Goal: Transaction & Acquisition: Book appointment/travel/reservation

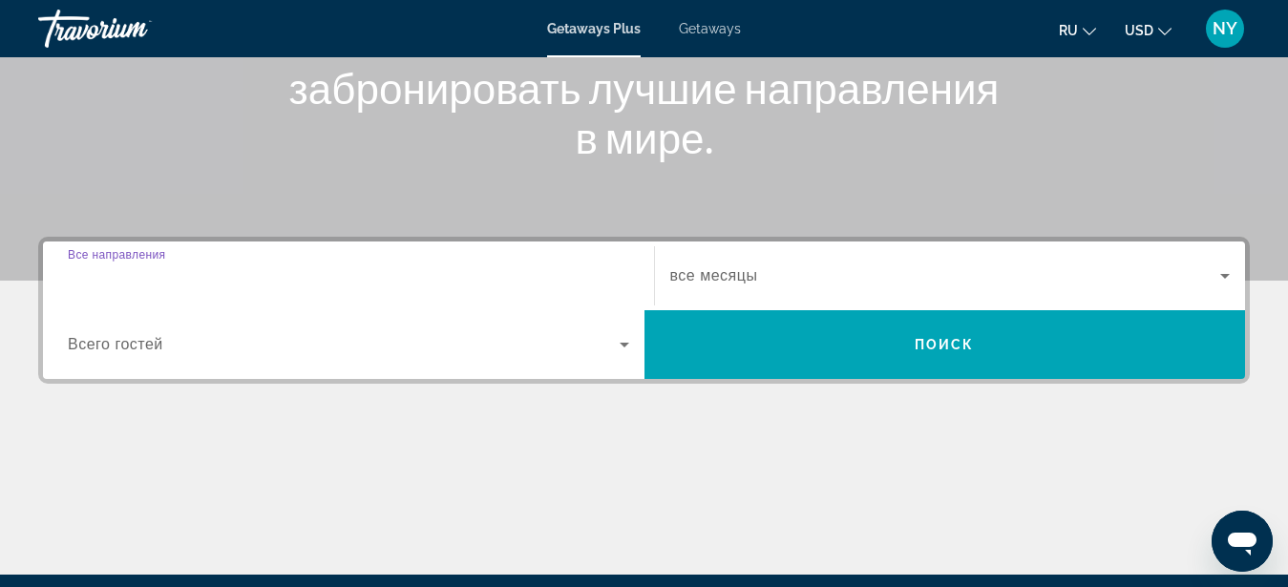
click at [205, 283] on input "Destination Все направления" at bounding box center [348, 276] width 561 height 23
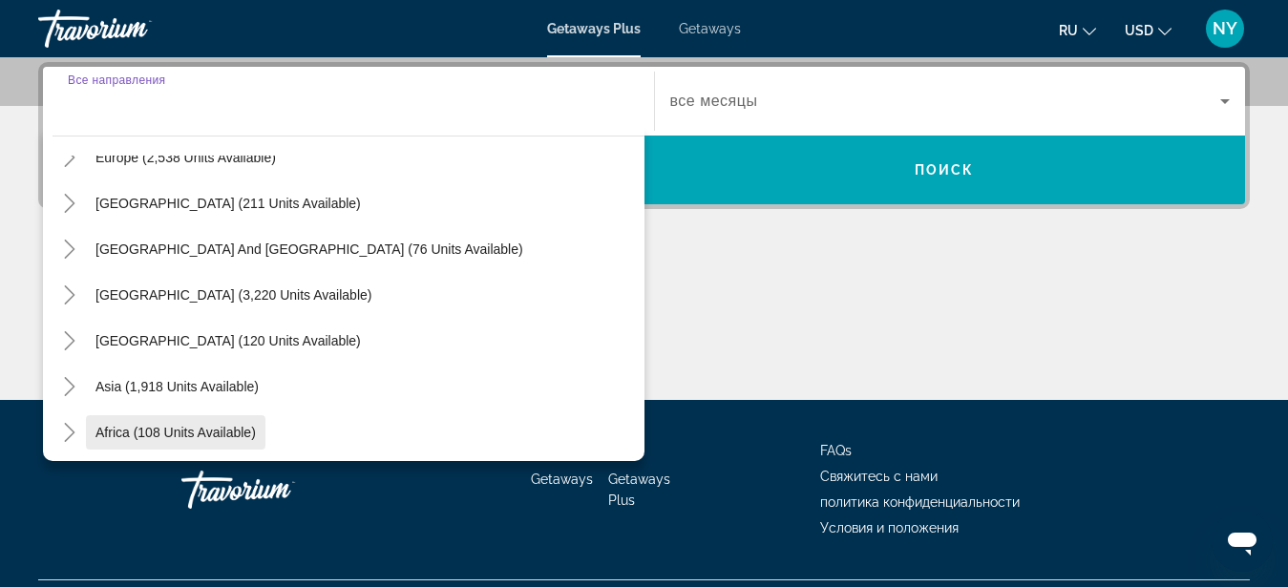
scroll to position [309, 0]
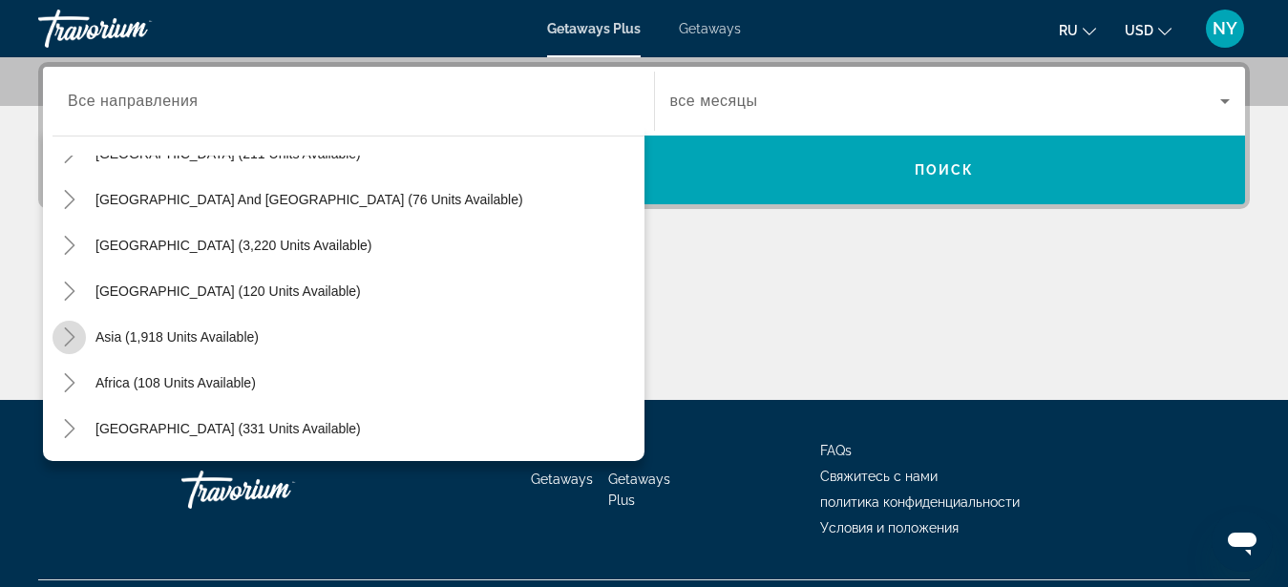
click at [77, 332] on icon "Toggle Asia (1,918 units available)" at bounding box center [69, 336] width 19 height 19
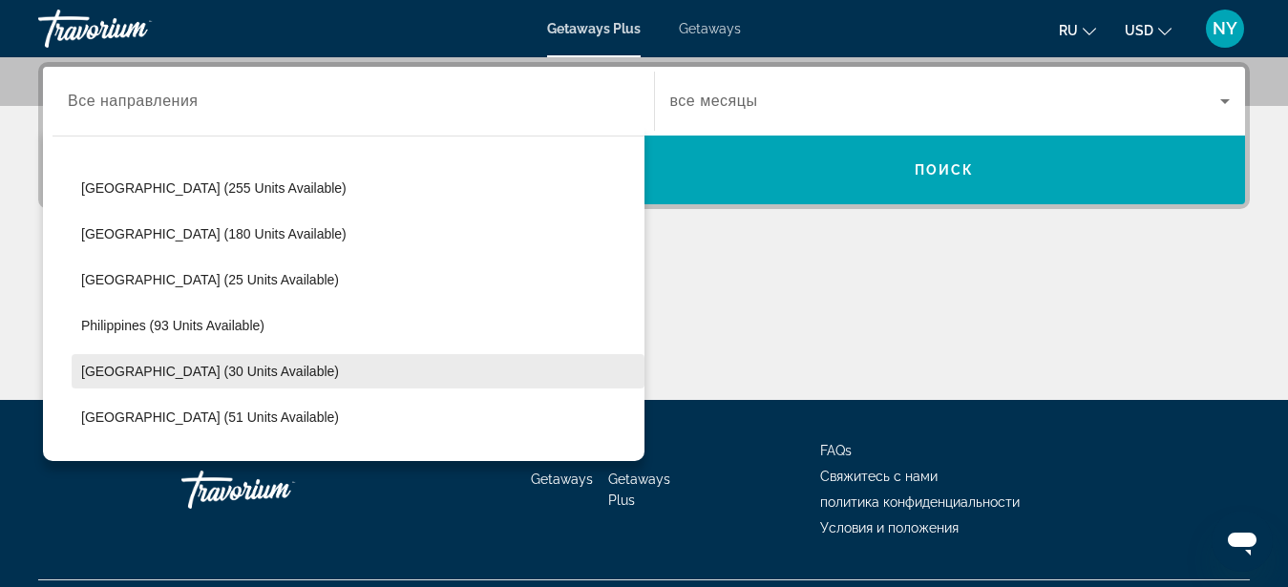
scroll to position [744, 0]
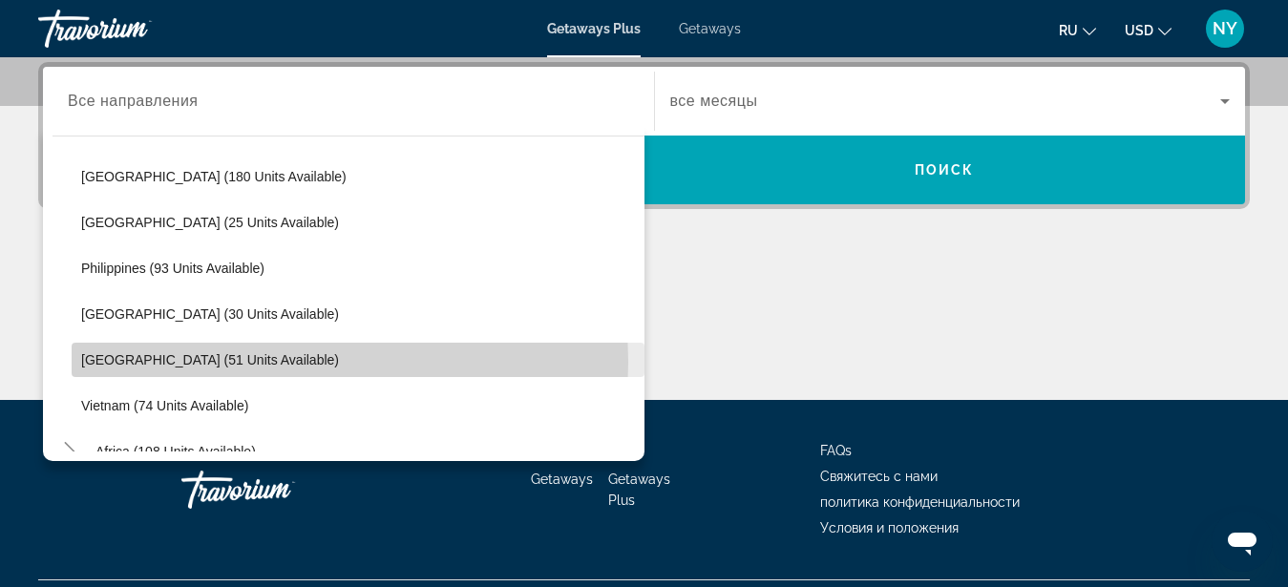
click at [210, 362] on span "Thailand (51 units available)" at bounding box center [210, 359] width 258 height 15
type input "**********"
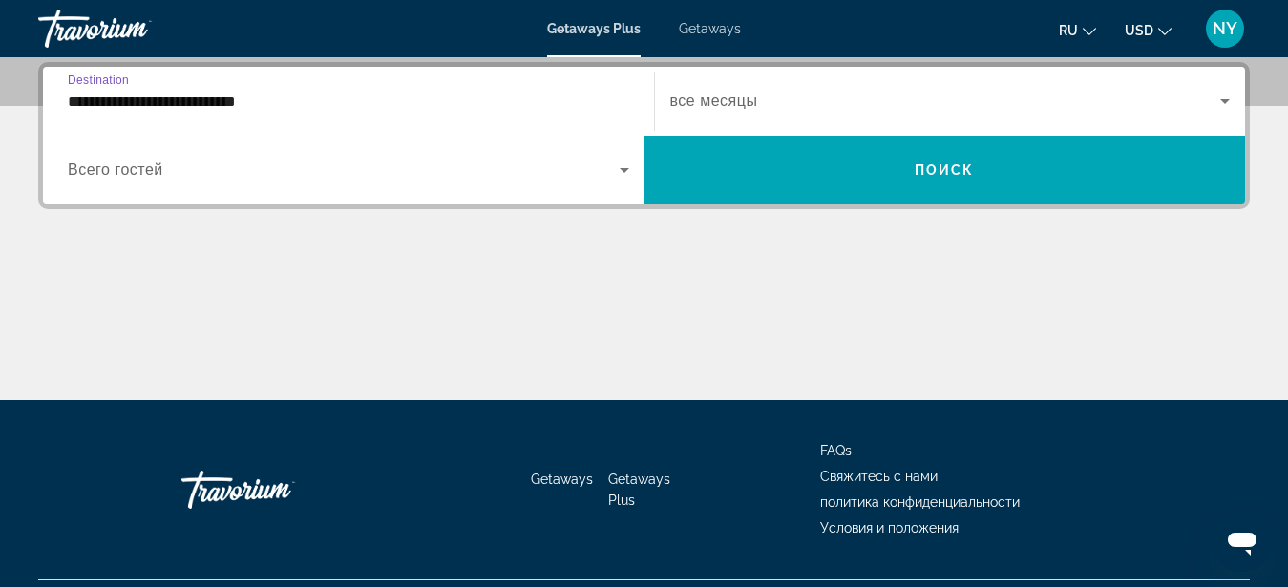
click at [632, 169] on icon "Search widget" at bounding box center [624, 169] width 23 height 23
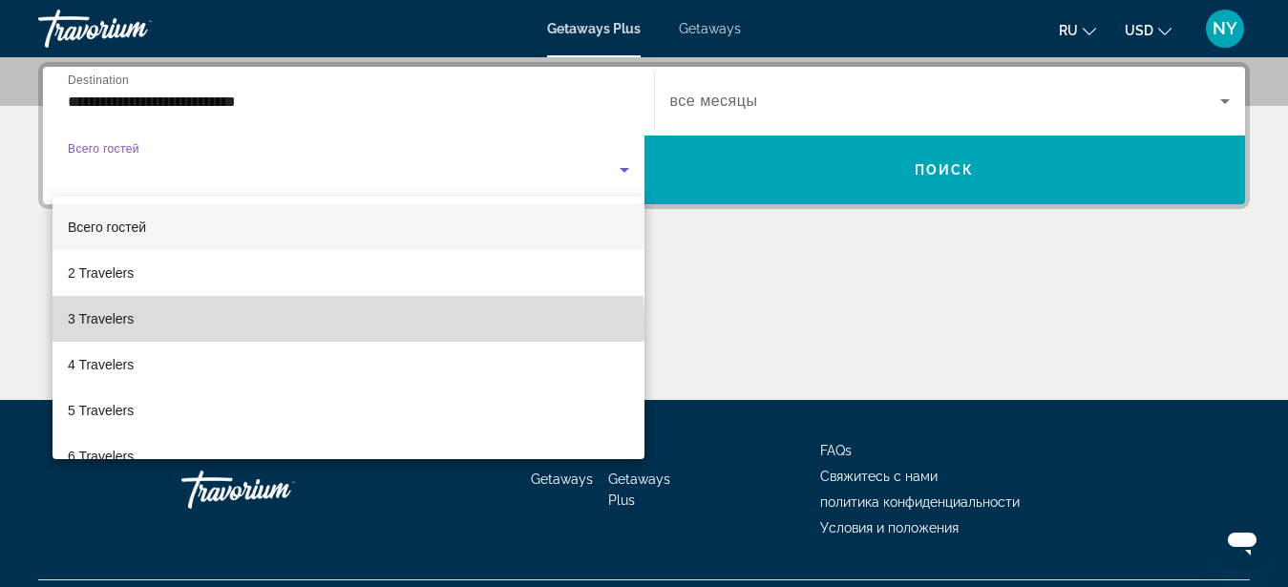
click at [347, 325] on mat-option "3 Travelers" at bounding box center [348, 319] width 592 height 46
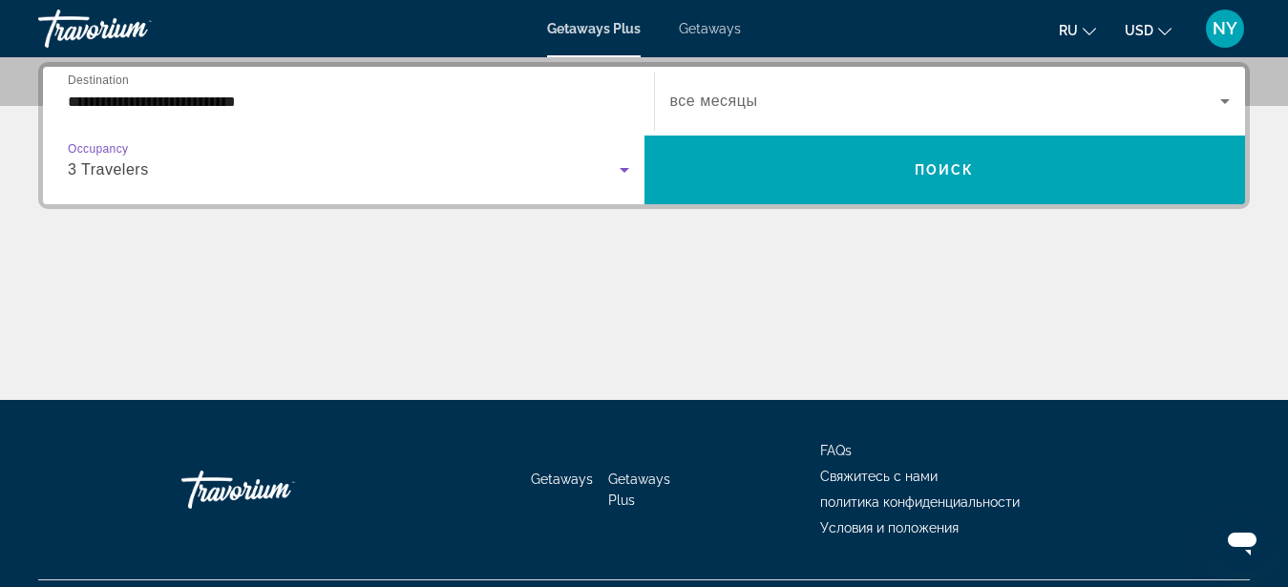
click at [786, 101] on span "Search widget" at bounding box center [945, 101] width 551 height 23
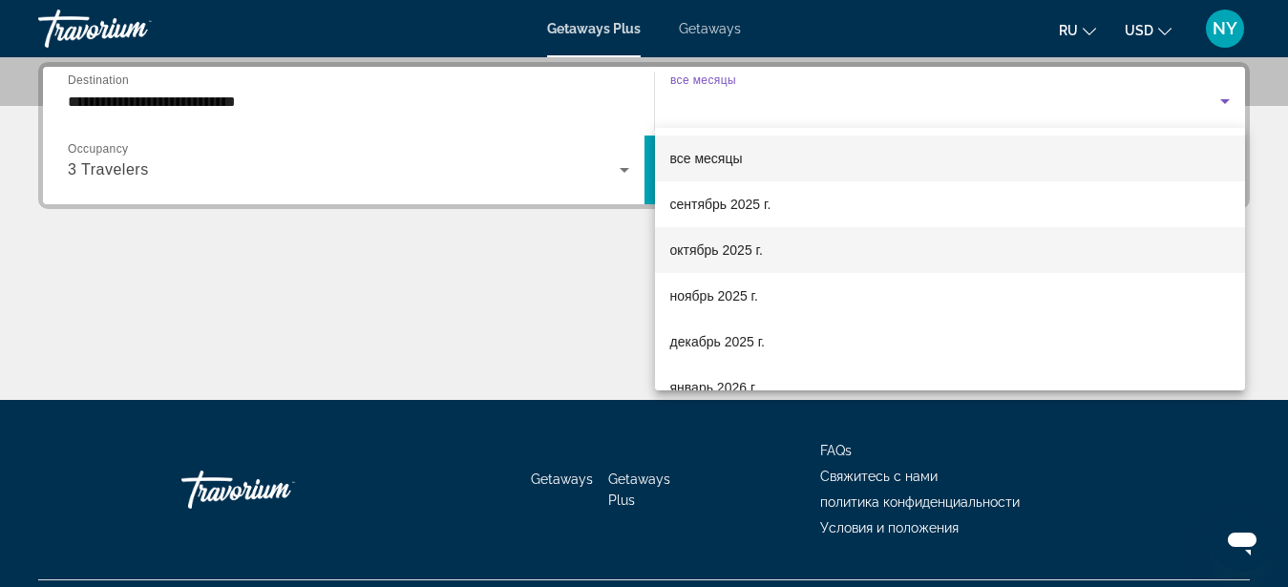
click at [765, 245] on mat-option "октябрь 2025 г." at bounding box center [950, 250] width 591 height 46
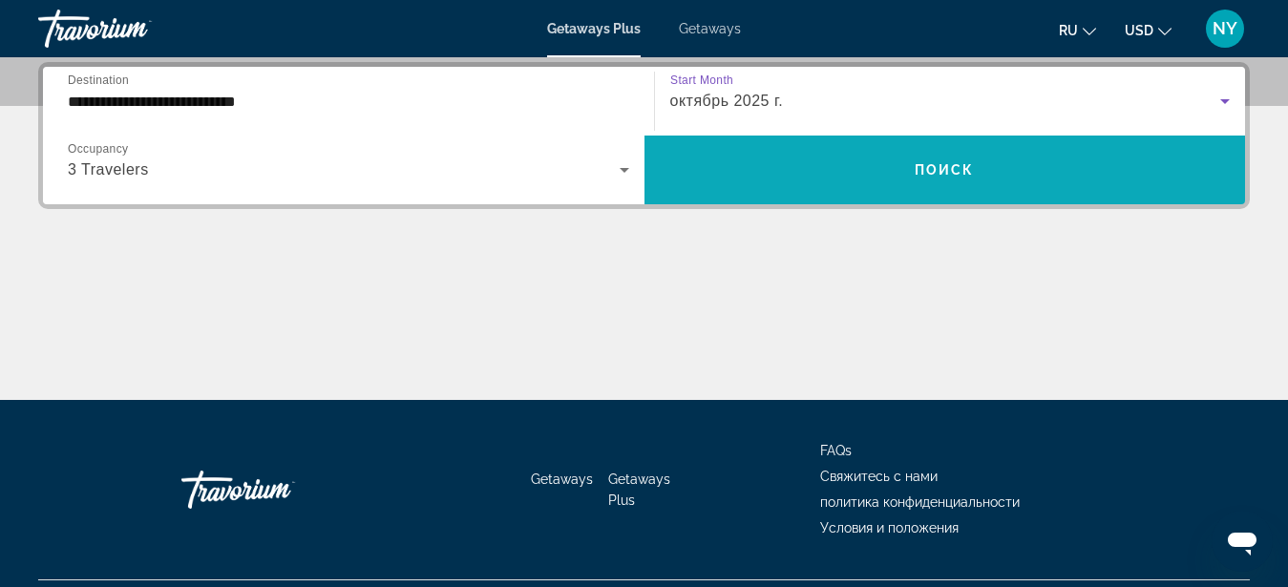
click at [830, 169] on span "Search widget" at bounding box center [944, 170] width 601 height 46
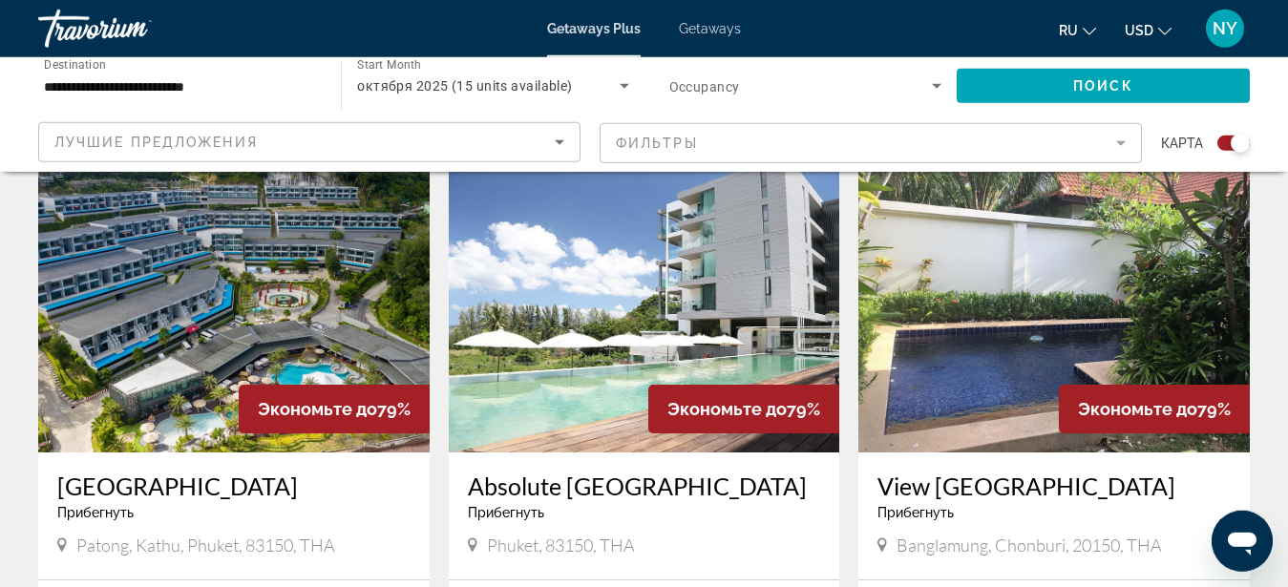
scroll to position [682, 0]
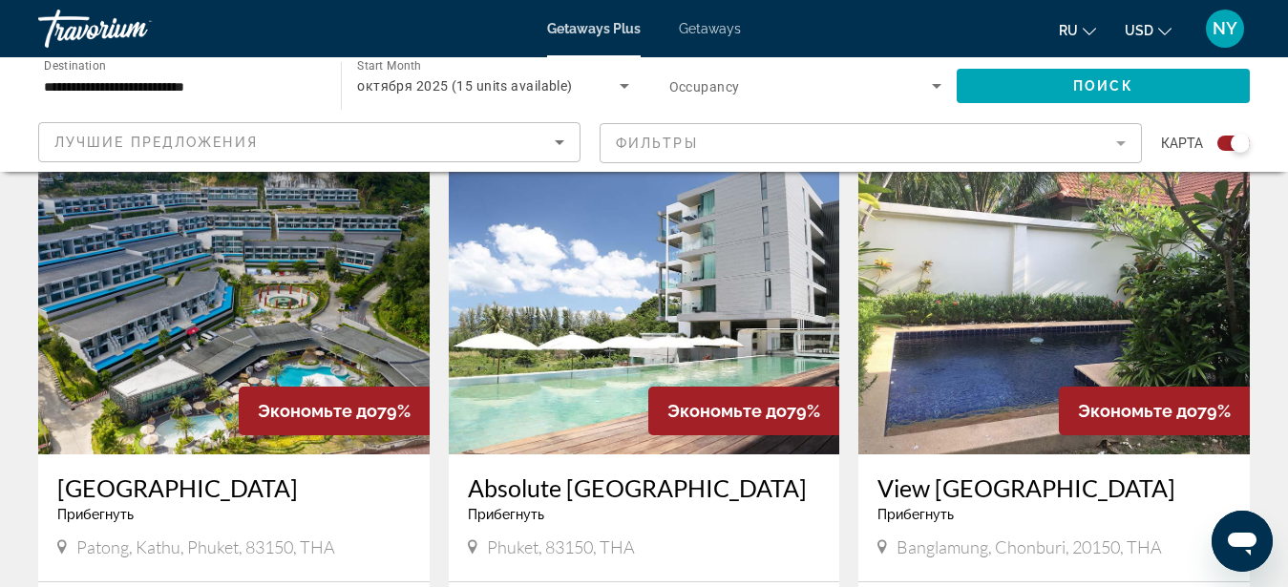
click at [213, 286] on img "Main content" at bounding box center [233, 301] width 391 height 305
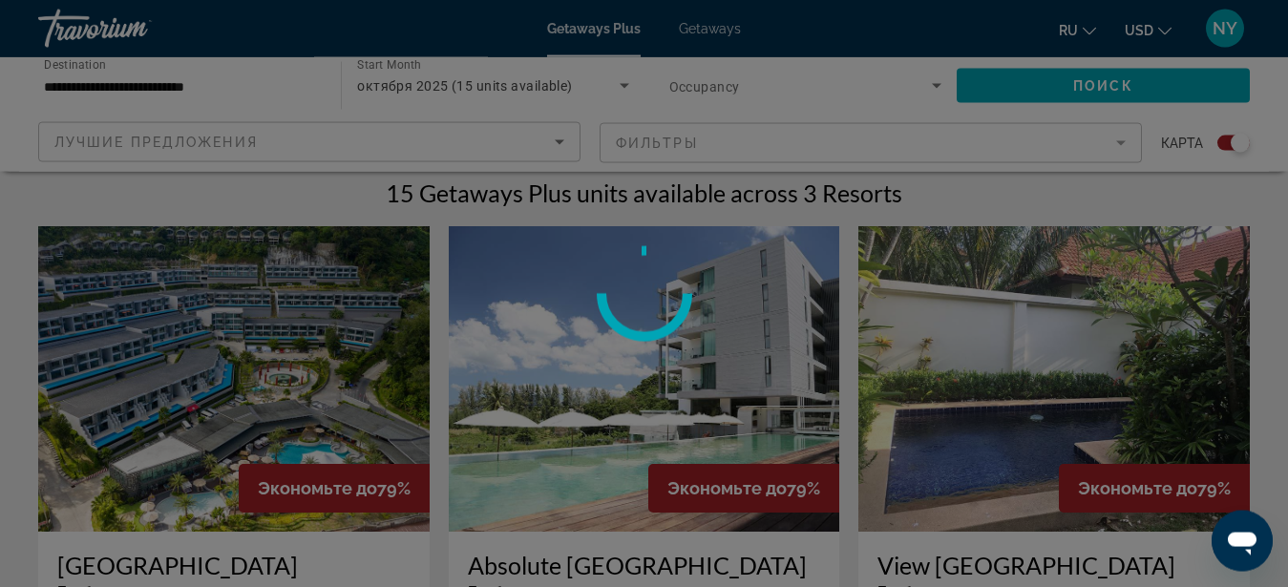
scroll to position [584, 0]
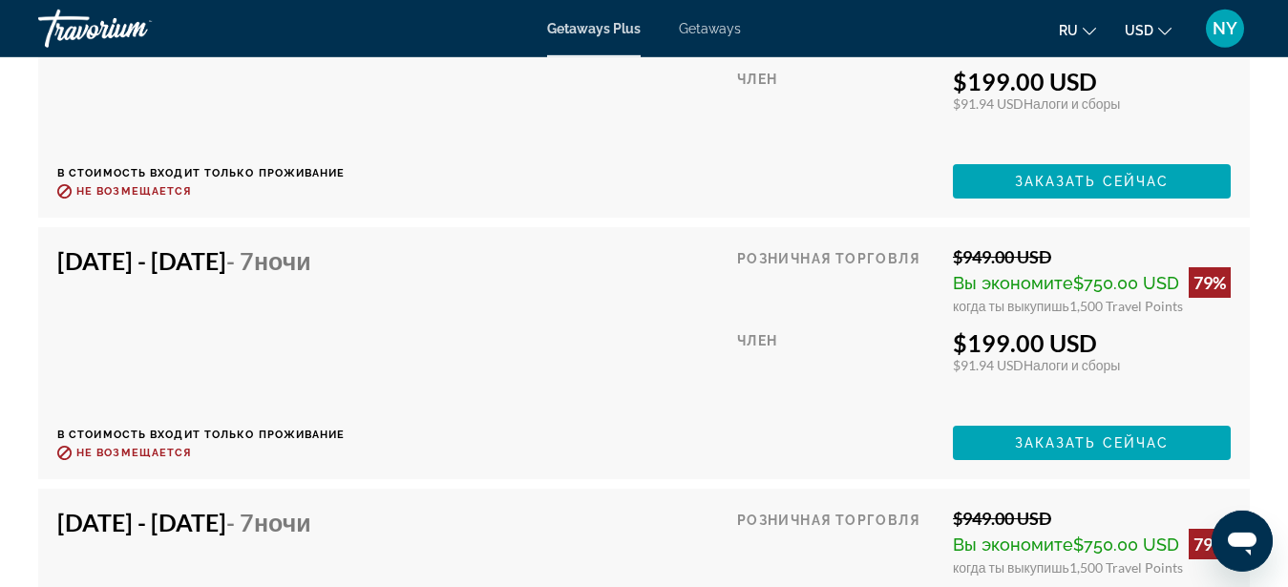
scroll to position [3894, 0]
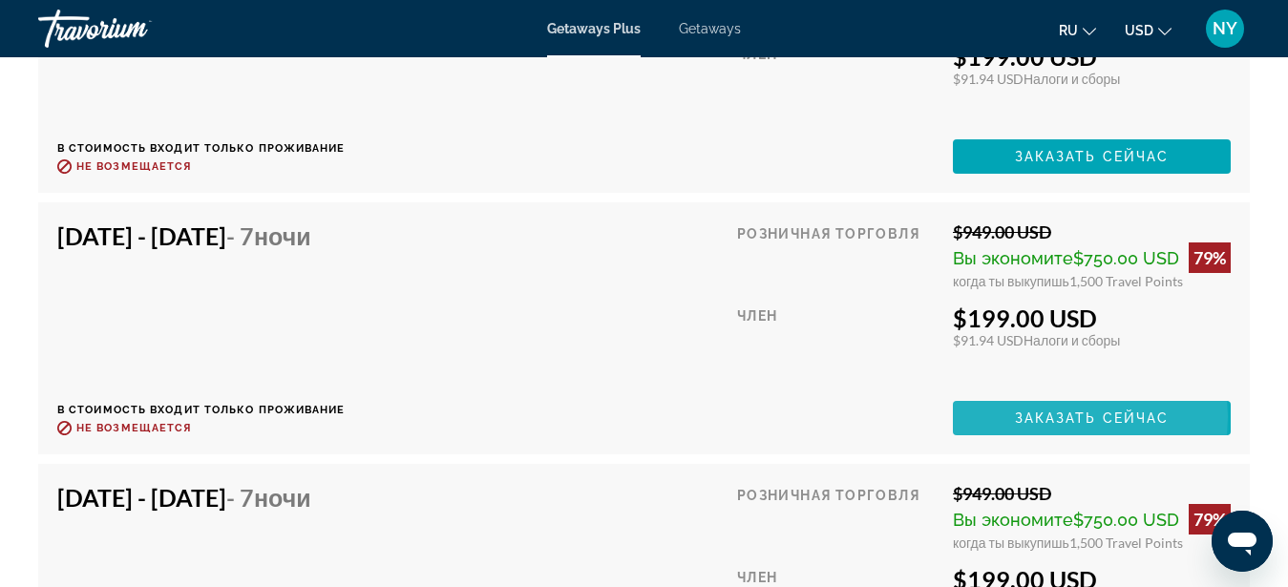
click at [1068, 410] on span "Заказать сейчас" at bounding box center [1092, 417] width 155 height 15
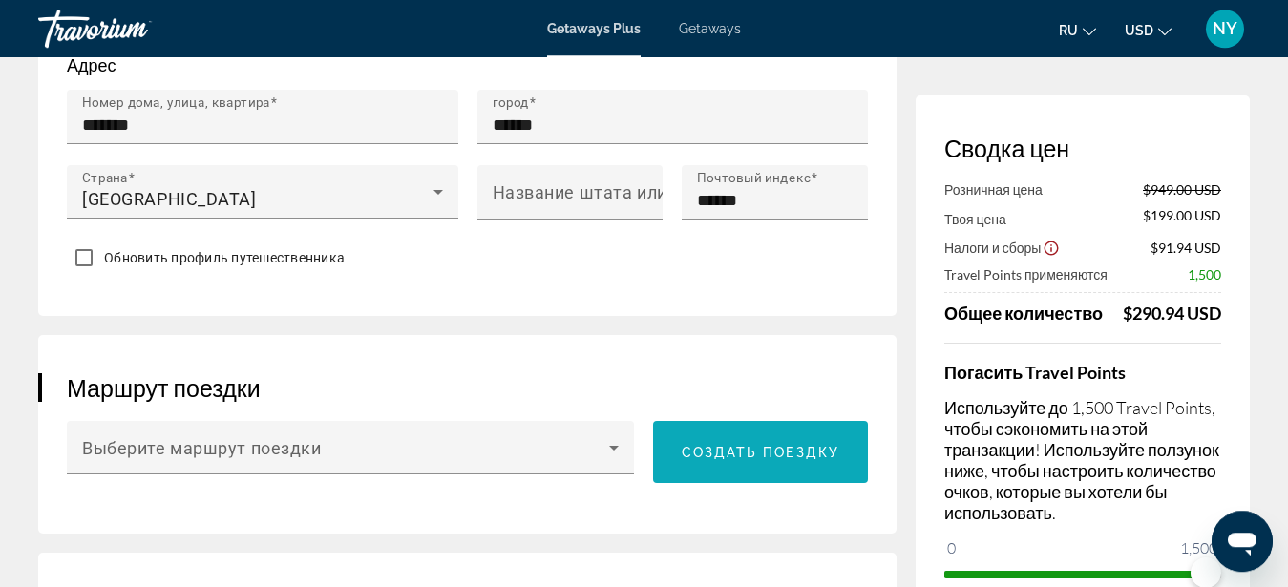
scroll to position [974, 0]
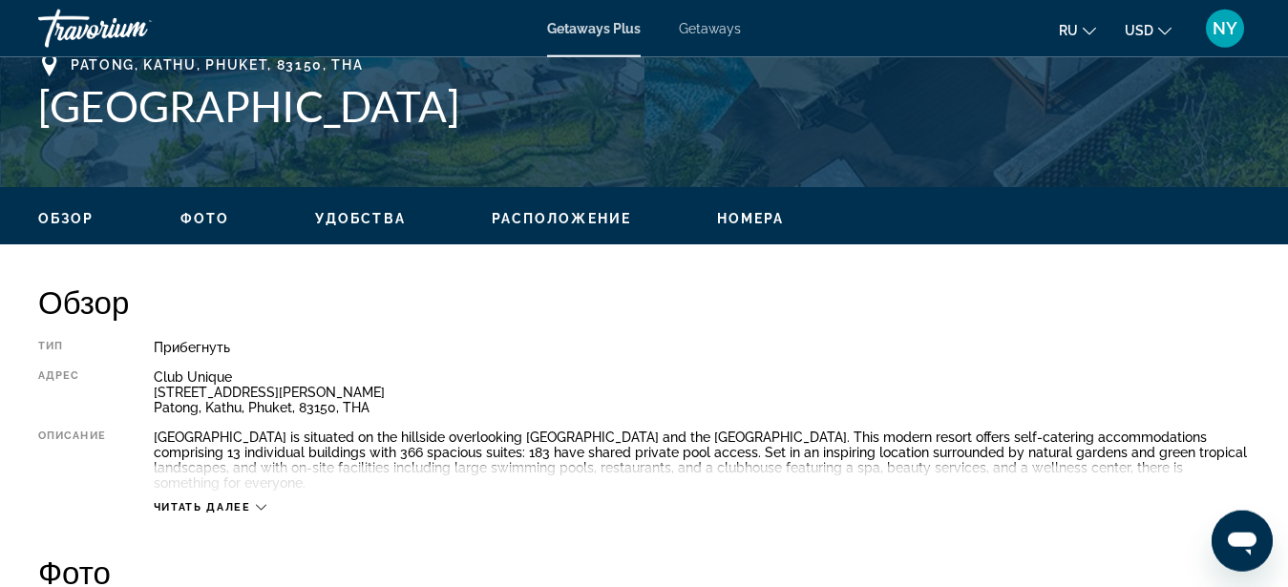
scroll to position [779, 0]
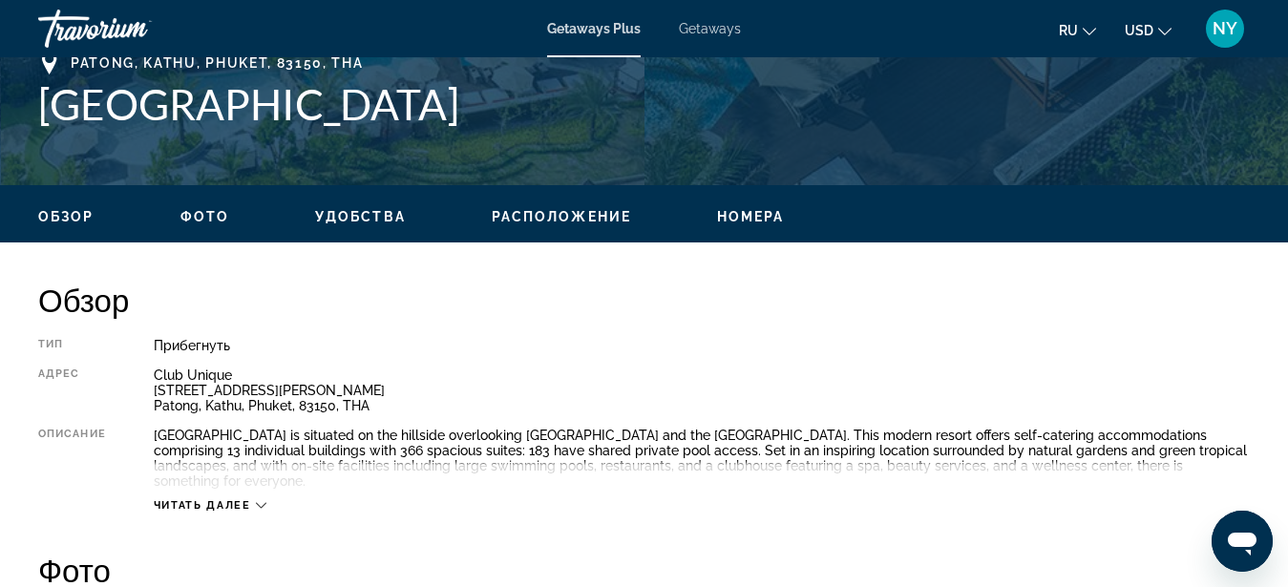
click at [537, 215] on span "Расположение" at bounding box center [561, 216] width 139 height 15
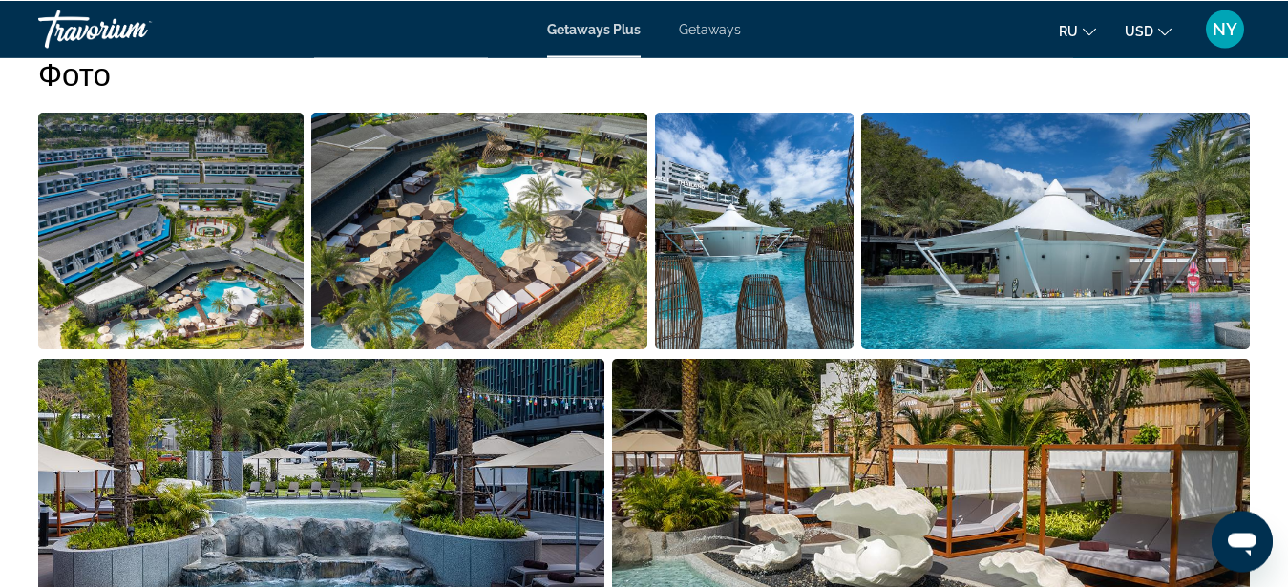
scroll to position [1373, 0]
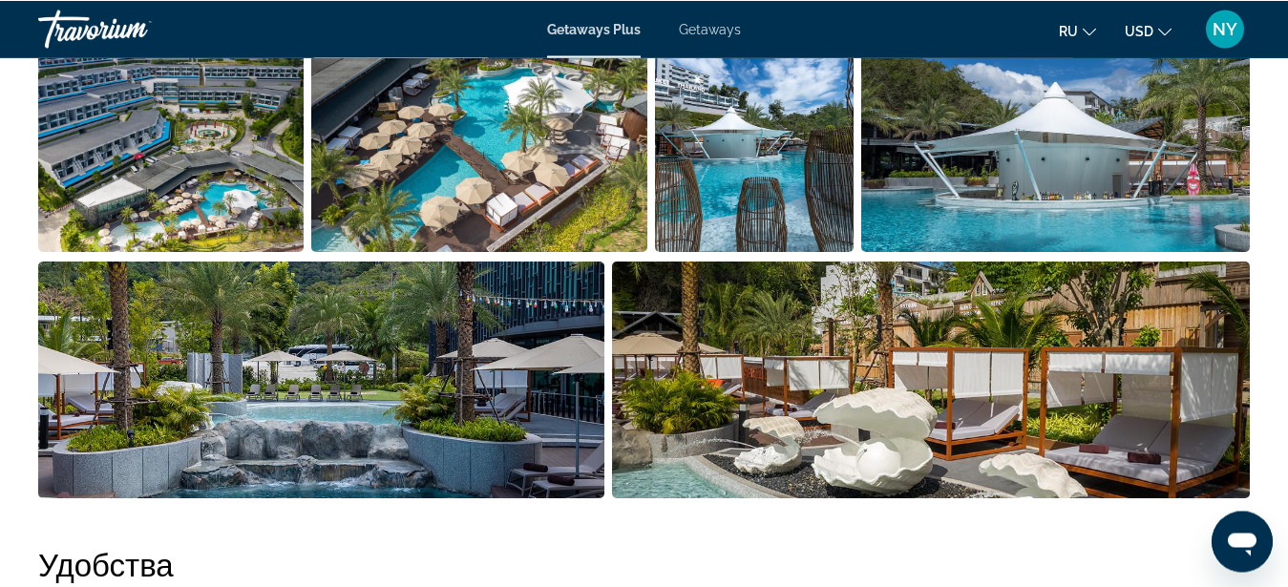
click at [419, 326] on img "Open full-screen image slider" at bounding box center [321, 380] width 566 height 237
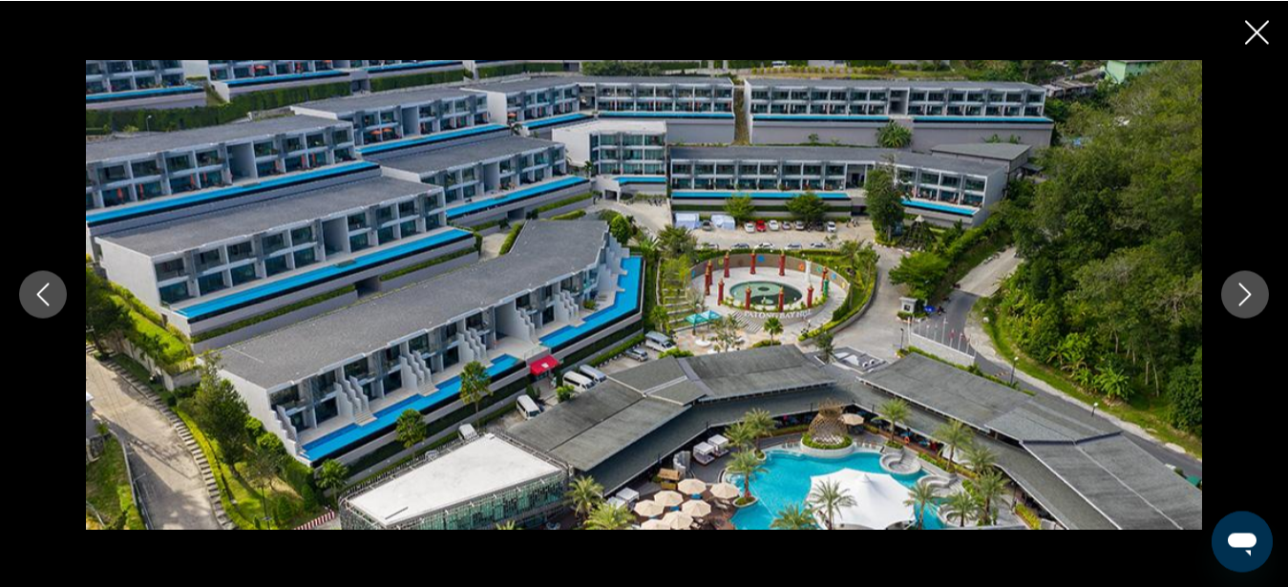
click at [1253, 287] on icon "Next image" at bounding box center [1244, 294] width 23 height 23
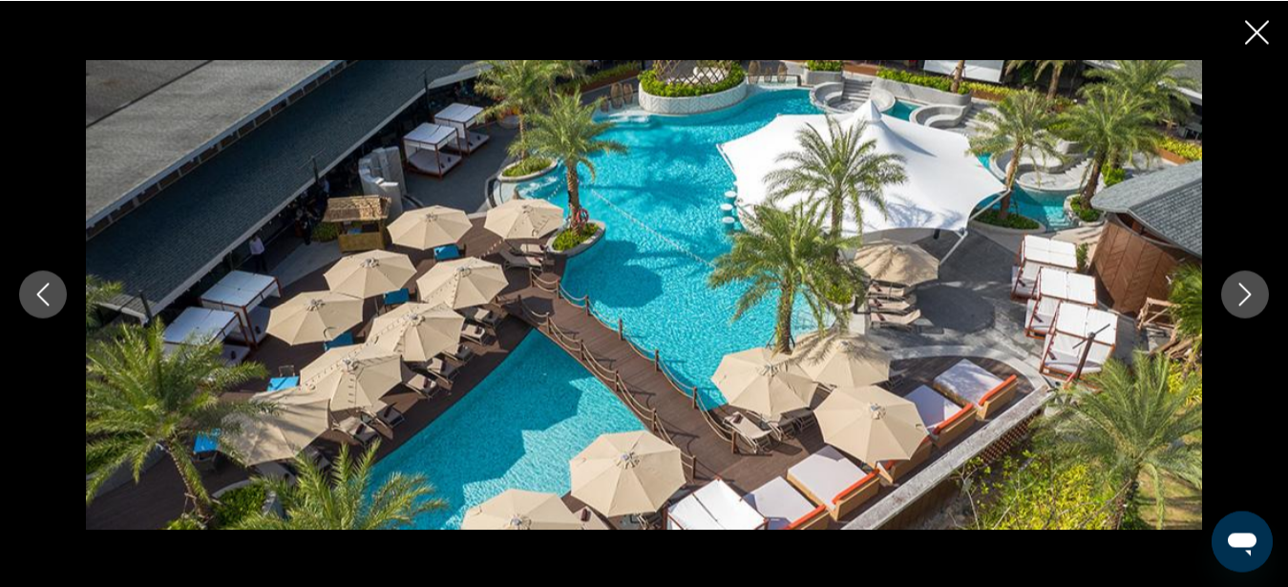
click at [1253, 287] on icon "Next image" at bounding box center [1244, 294] width 23 height 23
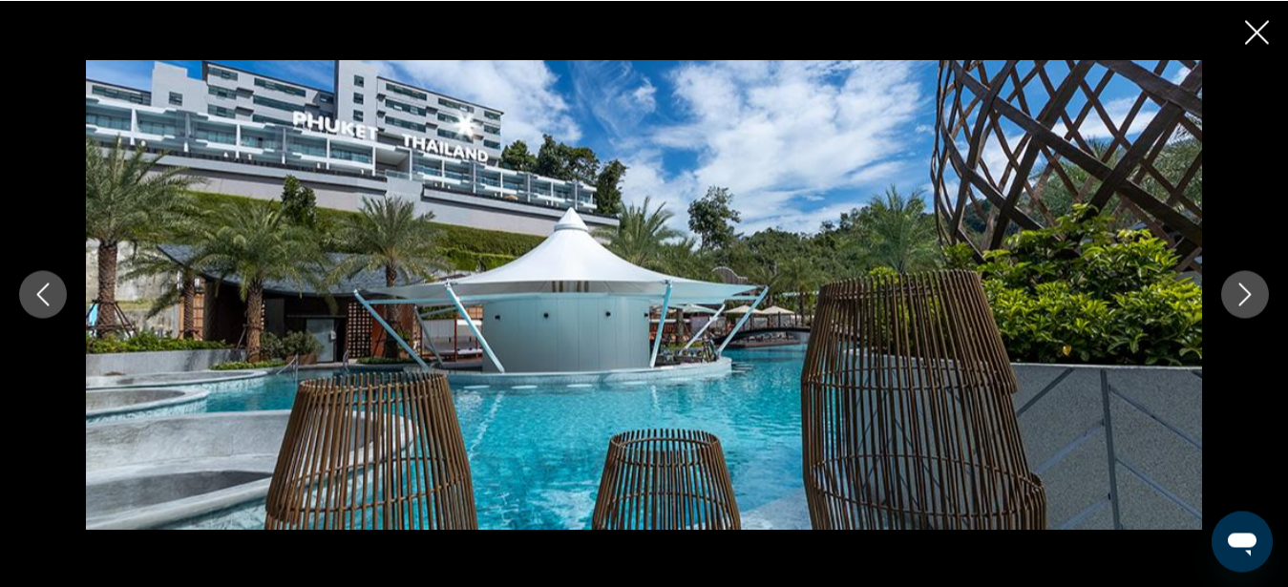
click at [1253, 287] on icon "Next image" at bounding box center [1244, 294] width 23 height 23
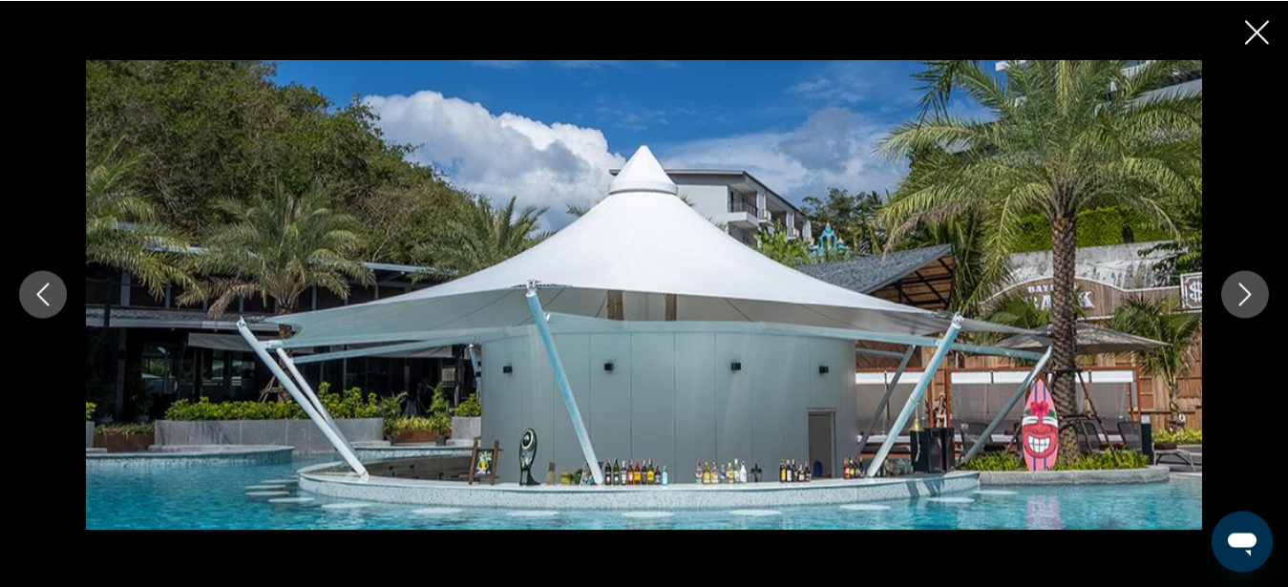
click at [1253, 287] on icon "Next image" at bounding box center [1244, 294] width 23 height 23
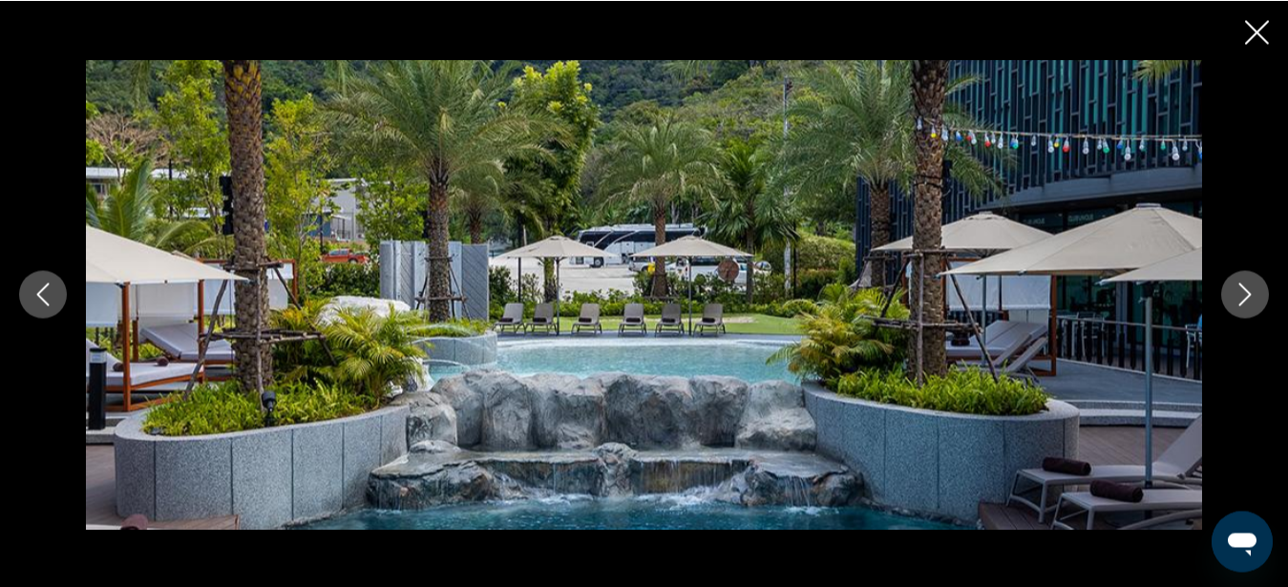
click at [1253, 287] on icon "Next image" at bounding box center [1244, 294] width 23 height 23
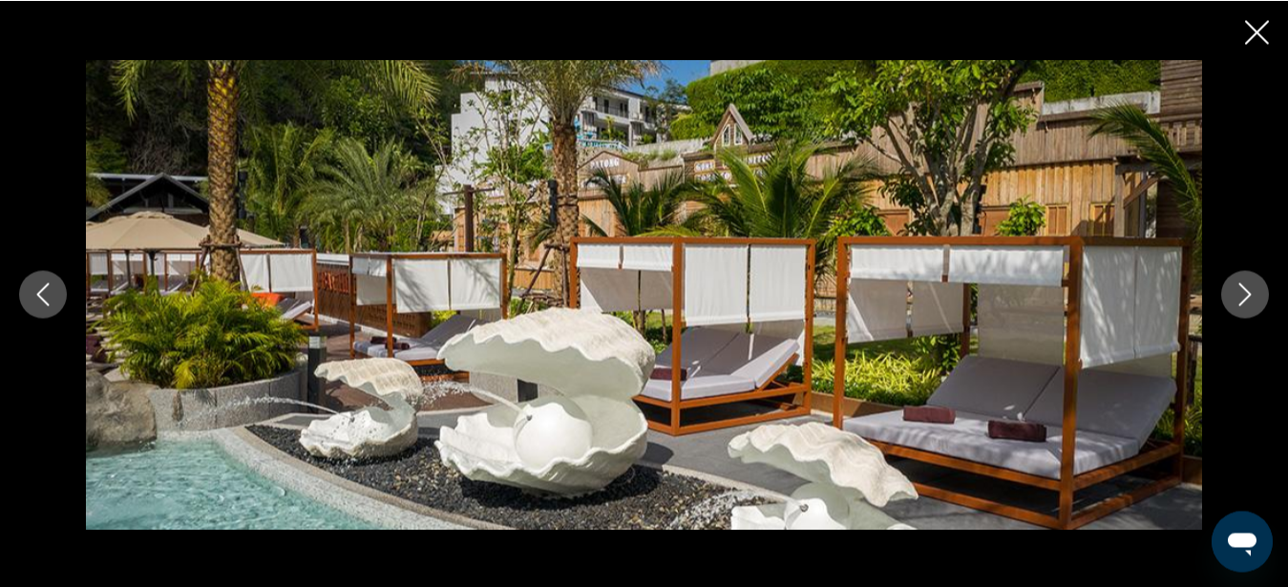
click at [1253, 287] on icon "Next image" at bounding box center [1244, 294] width 23 height 23
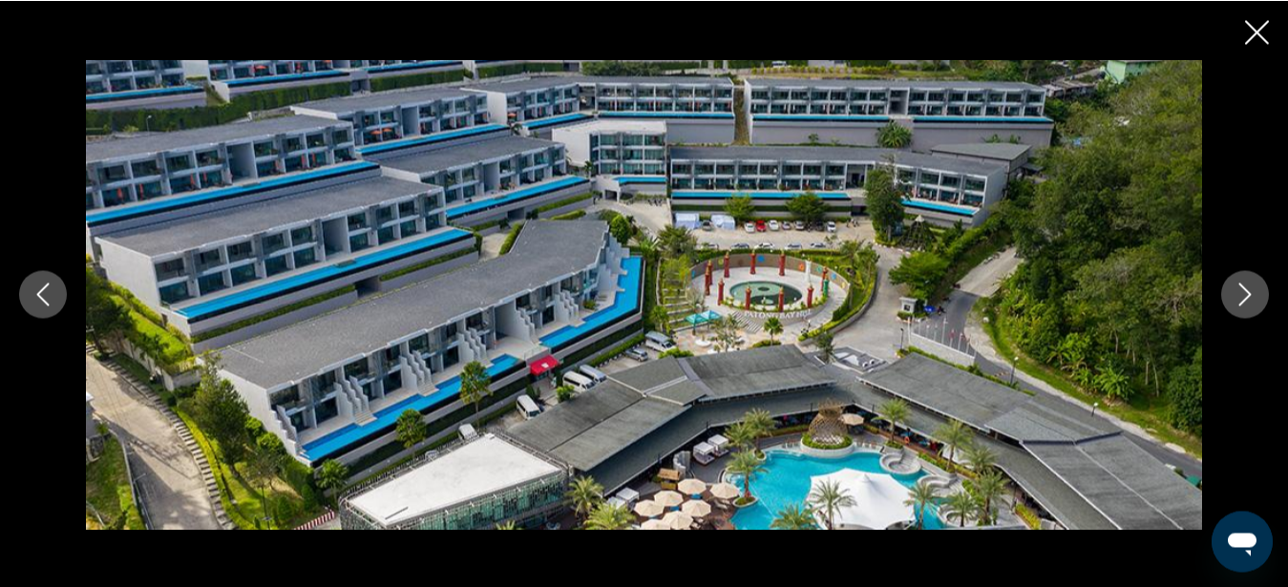
click at [1253, 287] on icon "Next image" at bounding box center [1244, 294] width 23 height 23
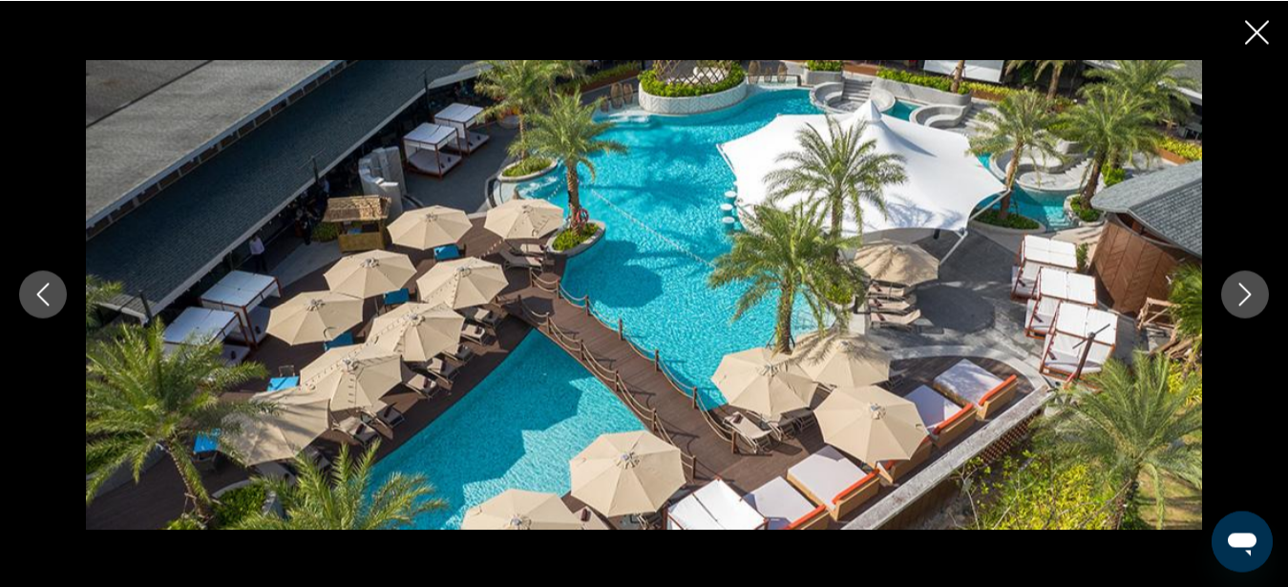
click at [1253, 287] on icon "Next image" at bounding box center [1244, 294] width 23 height 23
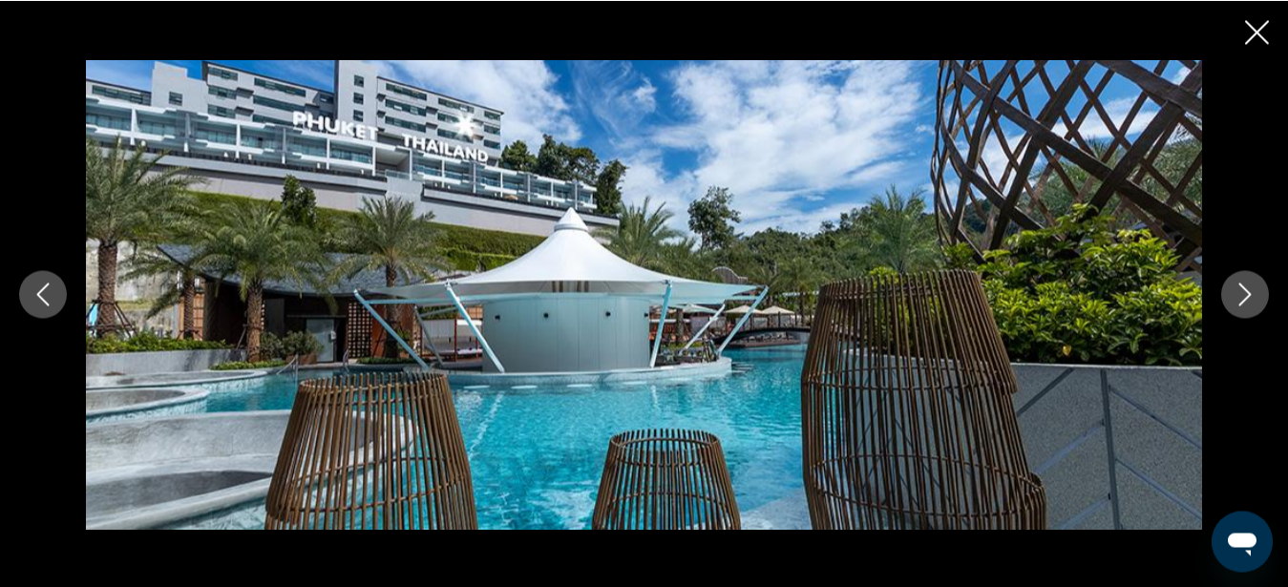
click at [1253, 287] on icon "Next image" at bounding box center [1244, 294] width 23 height 23
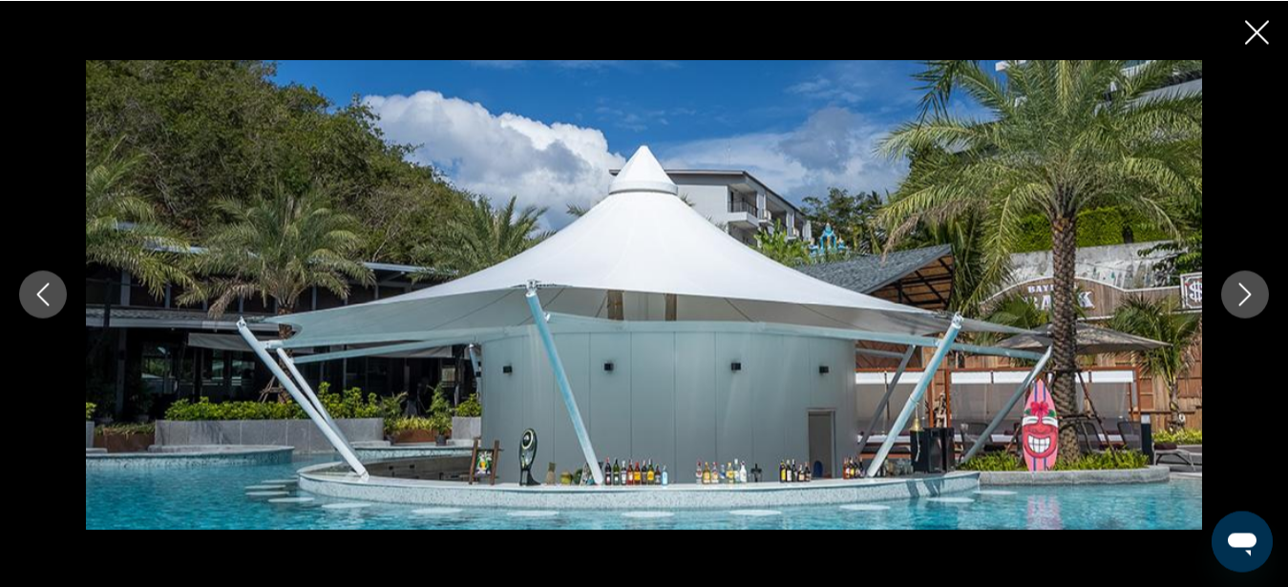
click at [1253, 287] on icon "Next image" at bounding box center [1244, 294] width 23 height 23
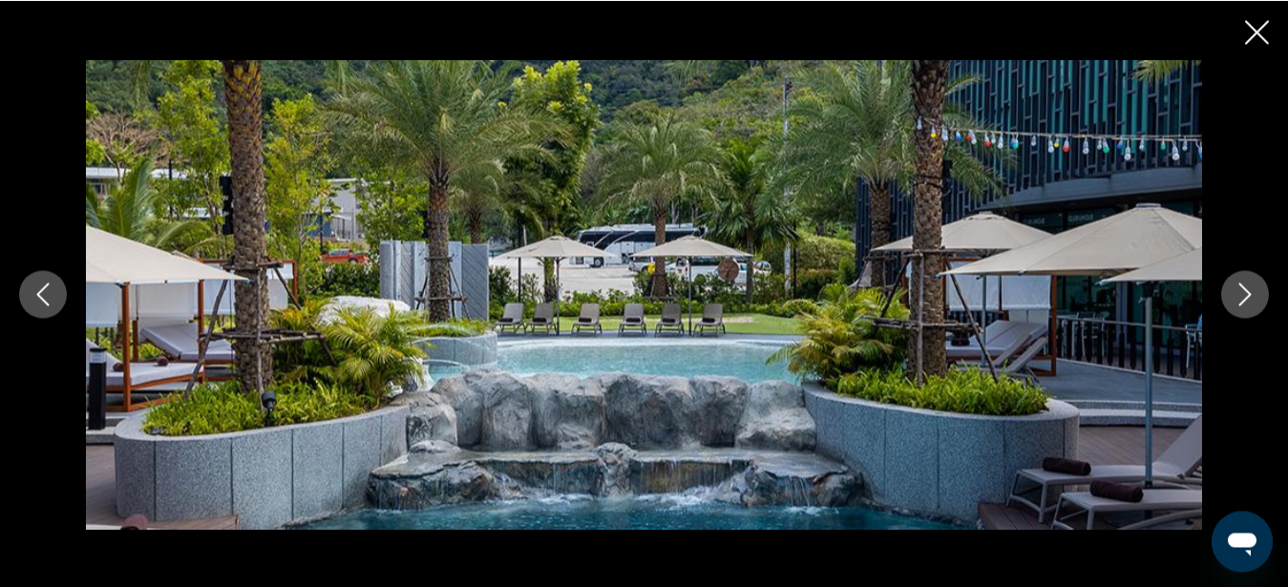
click at [1253, 287] on icon "Next image" at bounding box center [1244, 294] width 23 height 23
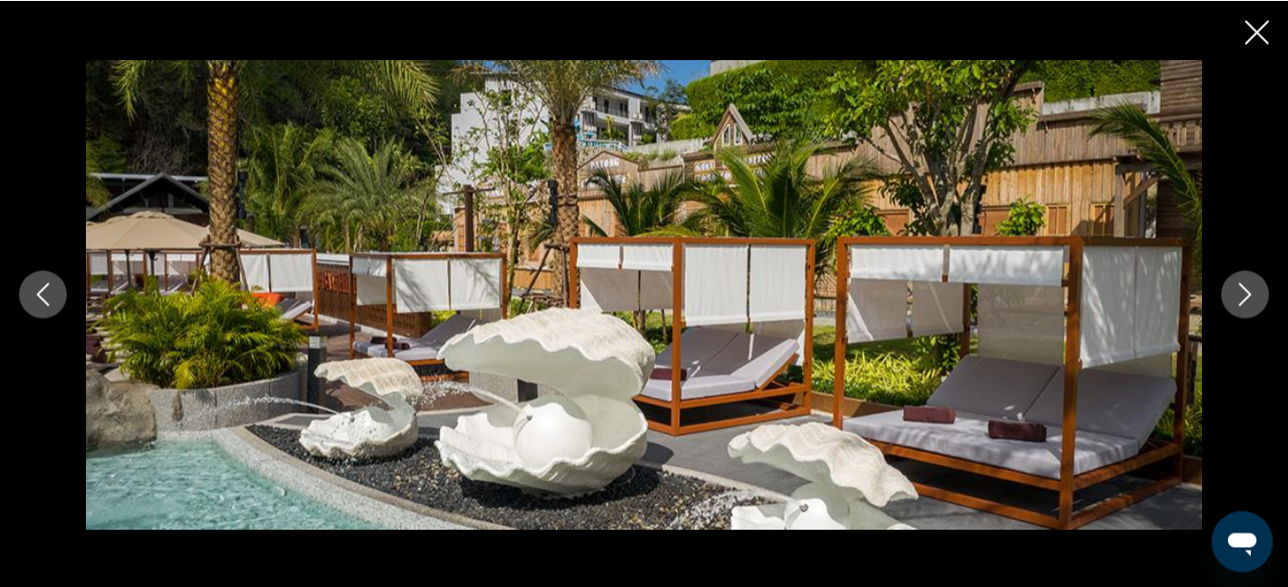
click at [1253, 287] on icon "Next image" at bounding box center [1244, 294] width 23 height 23
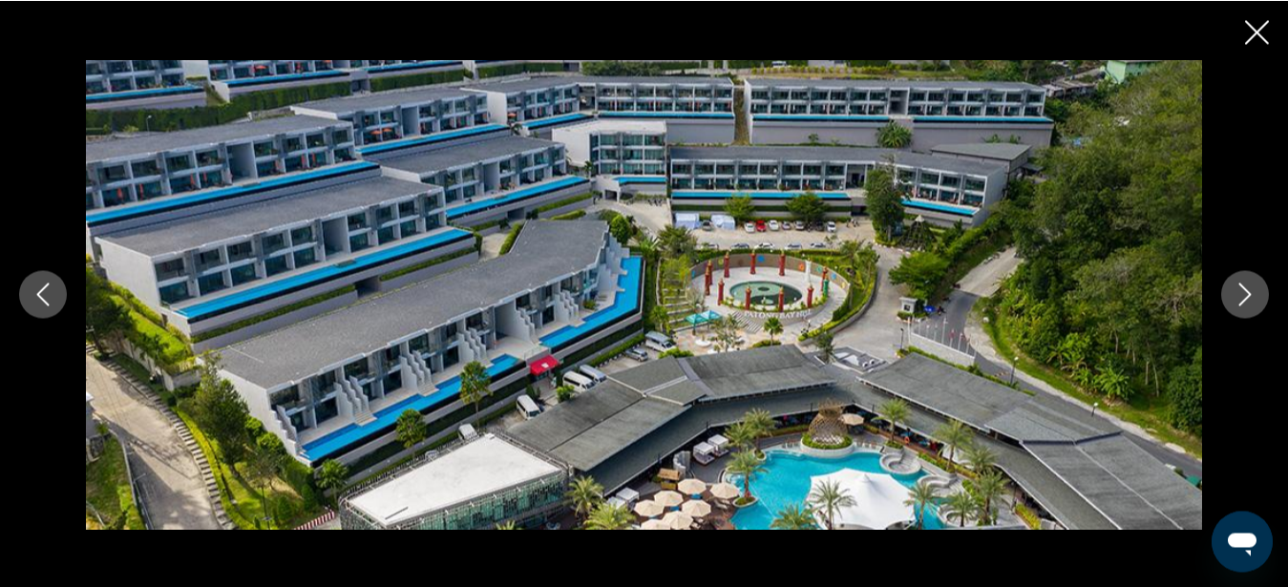
click at [1249, 21] on icon "Close slideshow" at bounding box center [1257, 32] width 24 height 24
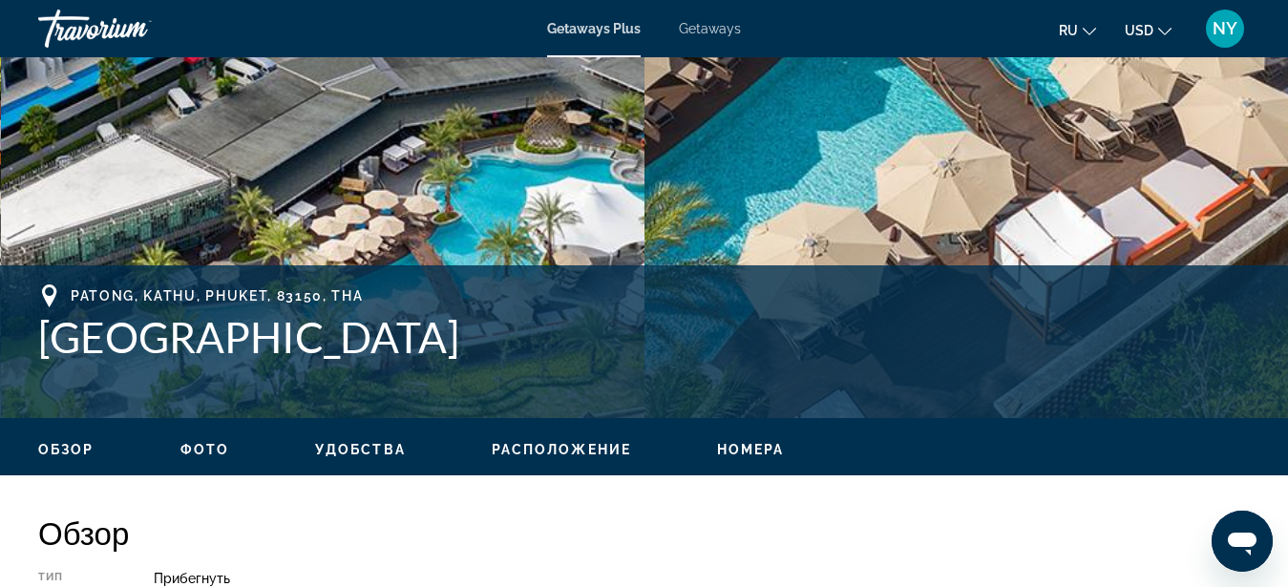
scroll to position [584, 0]
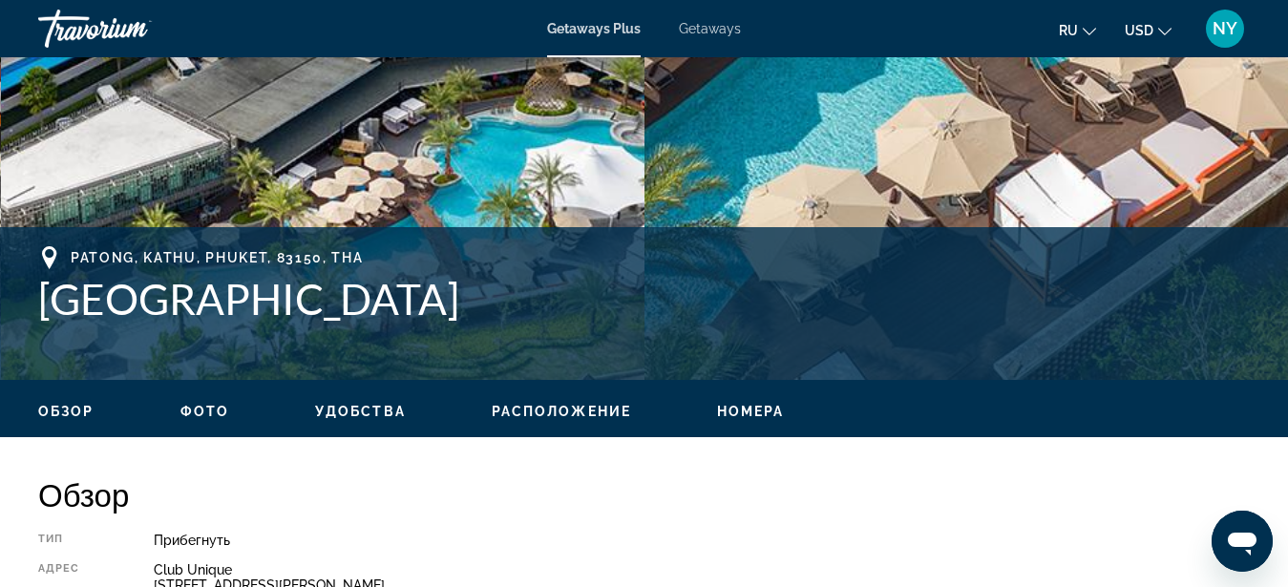
drag, startPoint x: 40, startPoint y: 296, endPoint x: 487, endPoint y: 298, distance: 446.7
click at [487, 298] on h1 "Patong Bay Hill Resort" at bounding box center [643, 299] width 1211 height 50
copy h1 "Patong Bay Hill Resort"
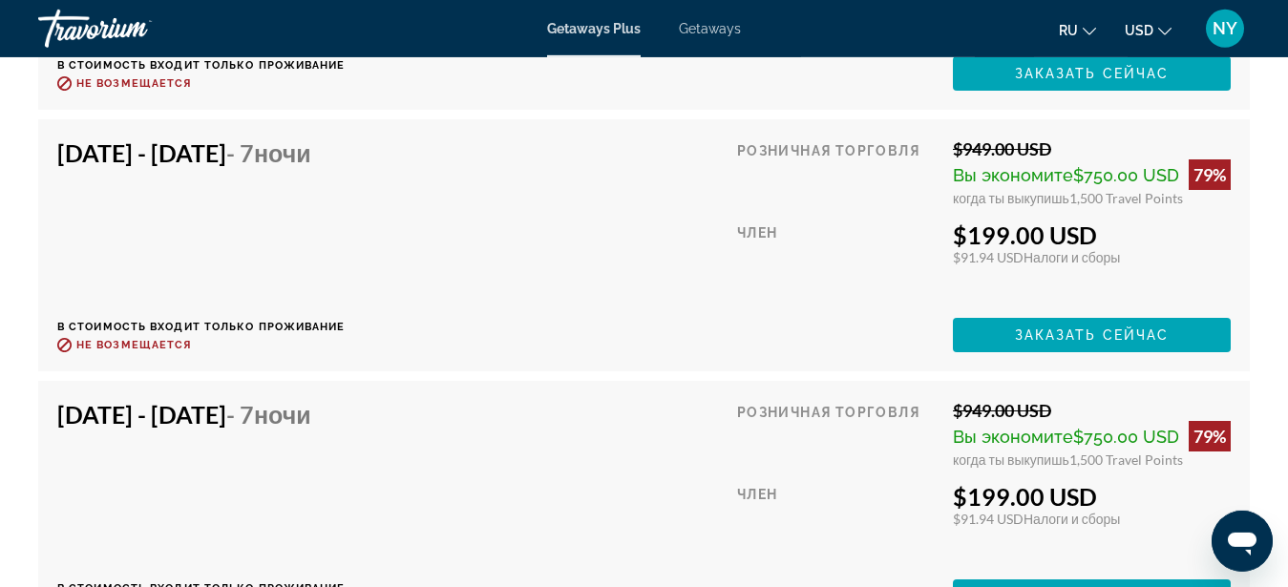
scroll to position [3992, 0]
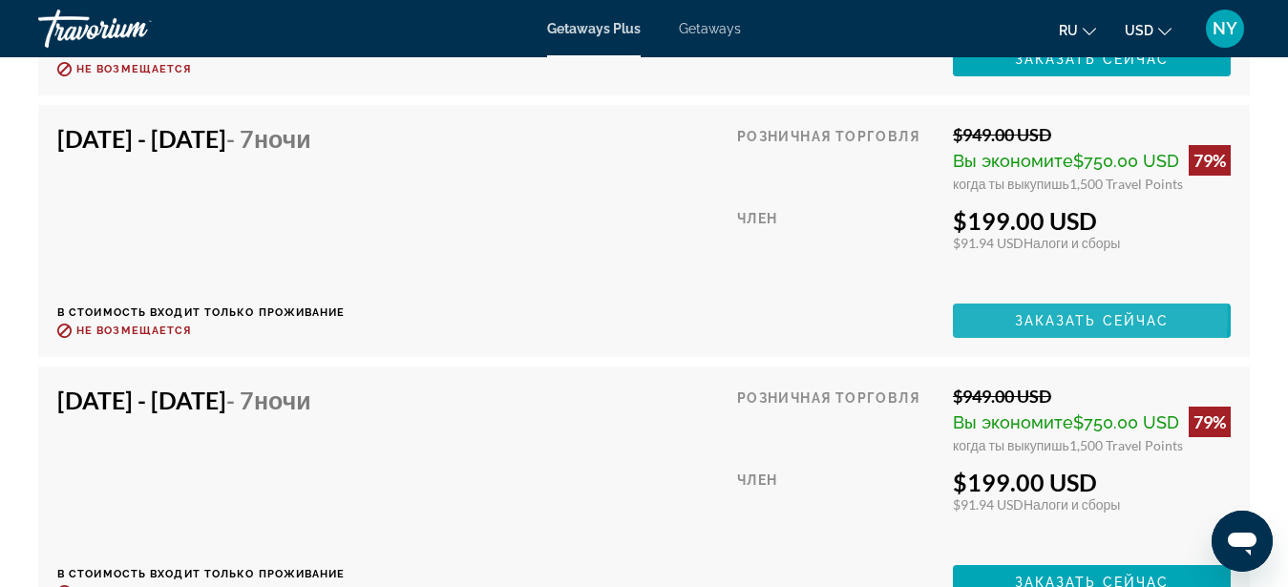
click at [1052, 313] on span "Заказать сейчас" at bounding box center [1092, 320] width 155 height 15
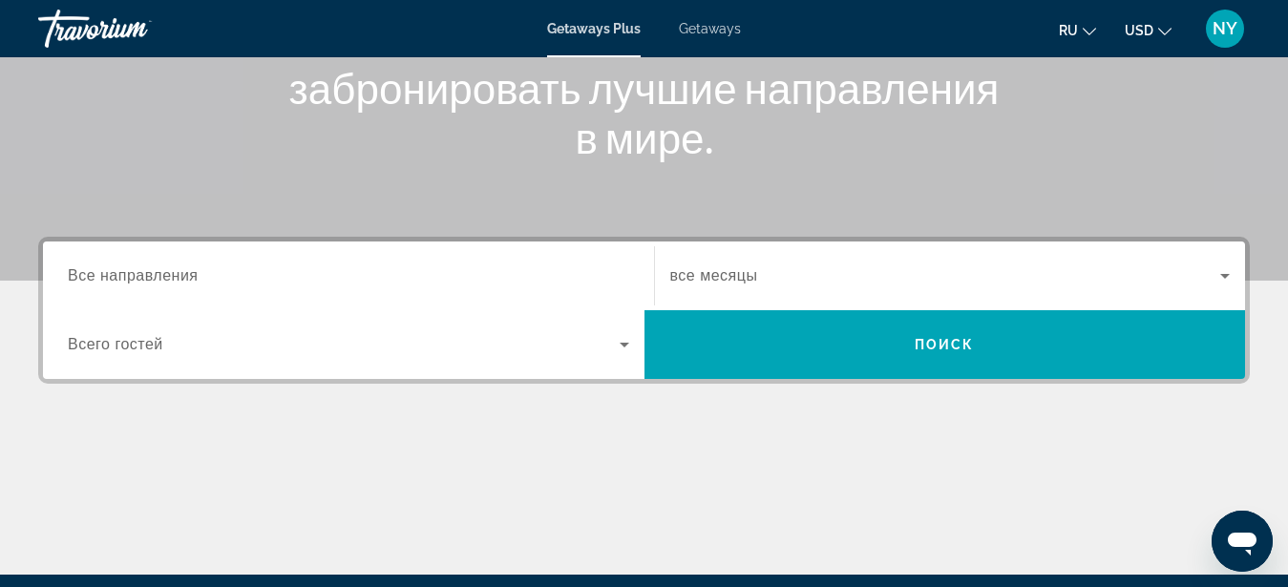
click at [388, 280] on input "Destination Все направления" at bounding box center [348, 276] width 561 height 23
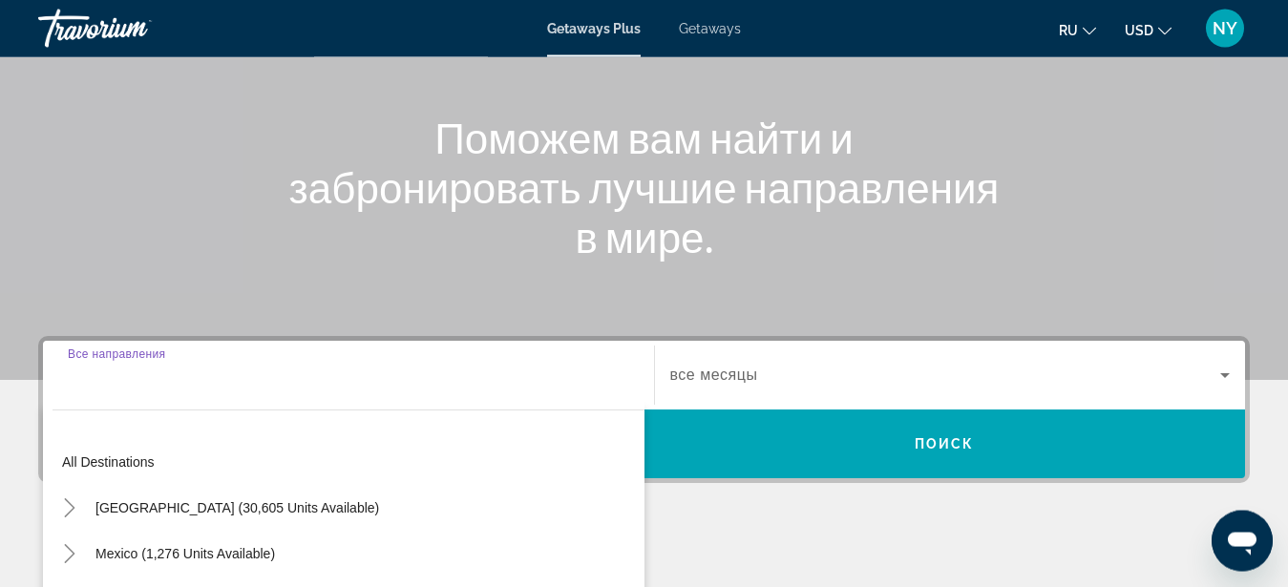
scroll to position [272, 0]
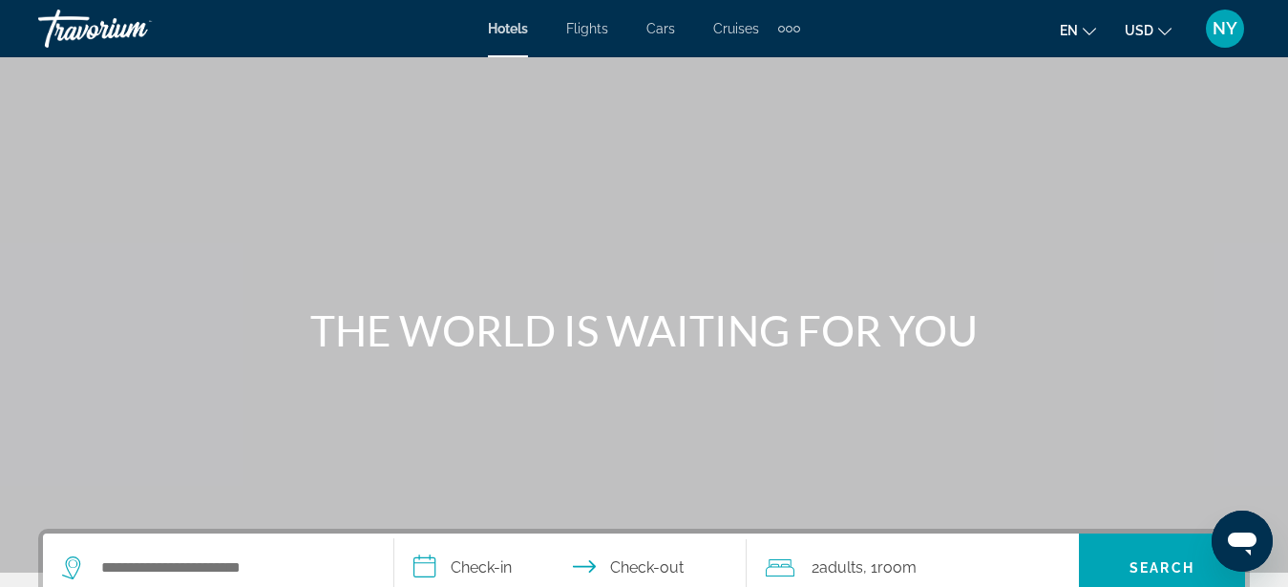
scroll to position [389, 0]
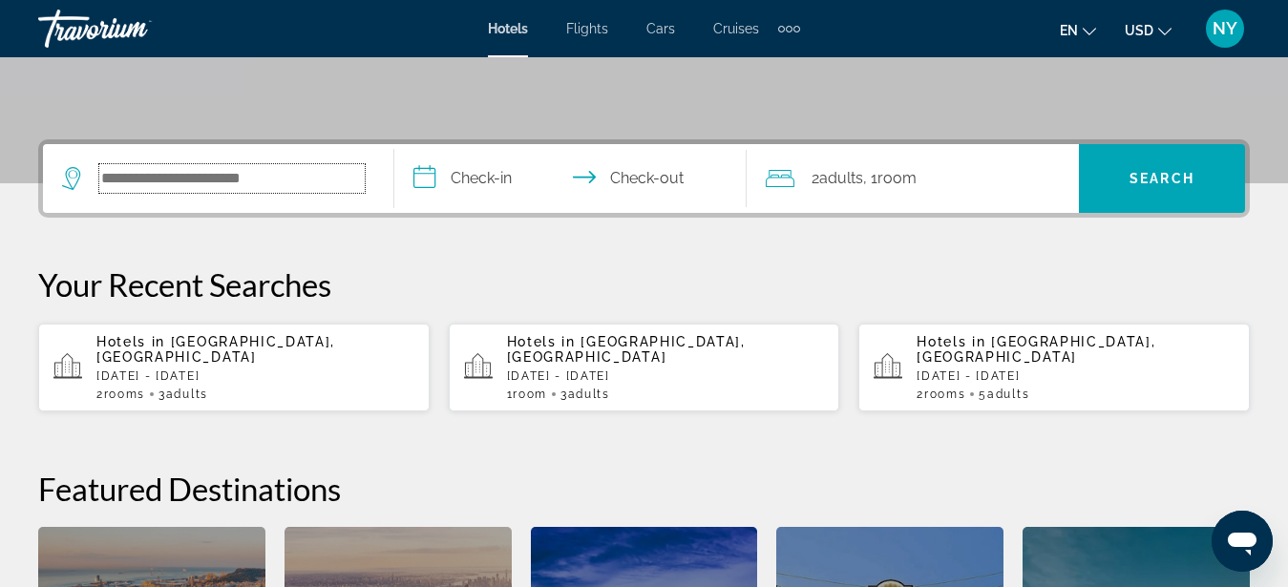
click at [206, 185] on input "Search widget" at bounding box center [231, 178] width 265 height 29
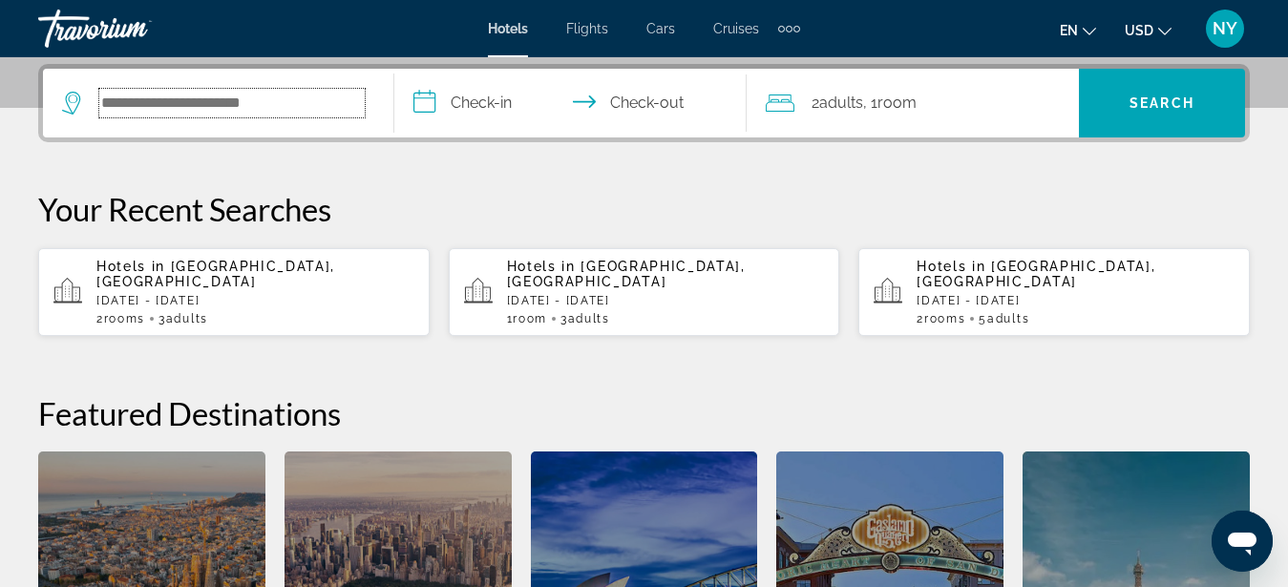
scroll to position [467, 0]
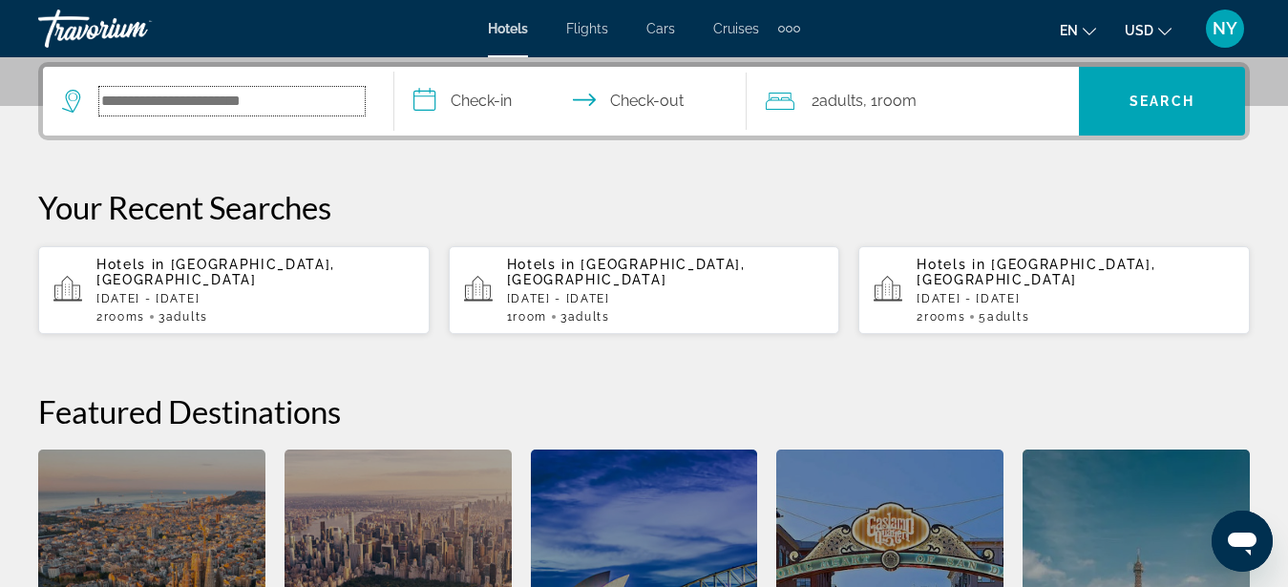
type input "*"
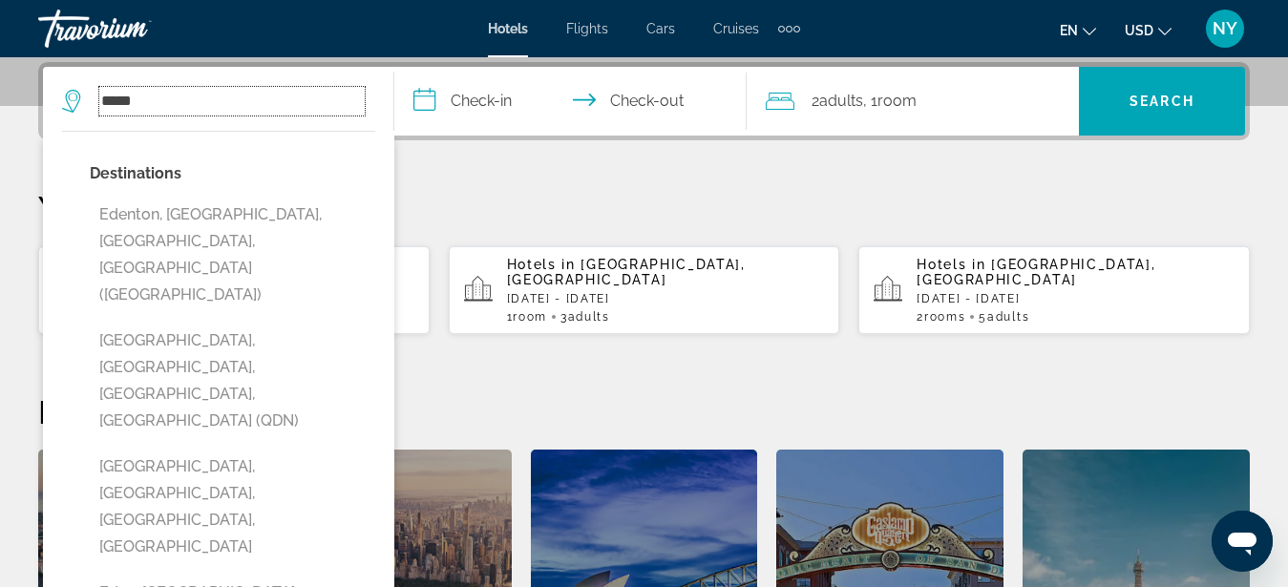
type input "****"
click at [567, 188] on p "Your Recent Searches" at bounding box center [643, 207] width 1211 height 38
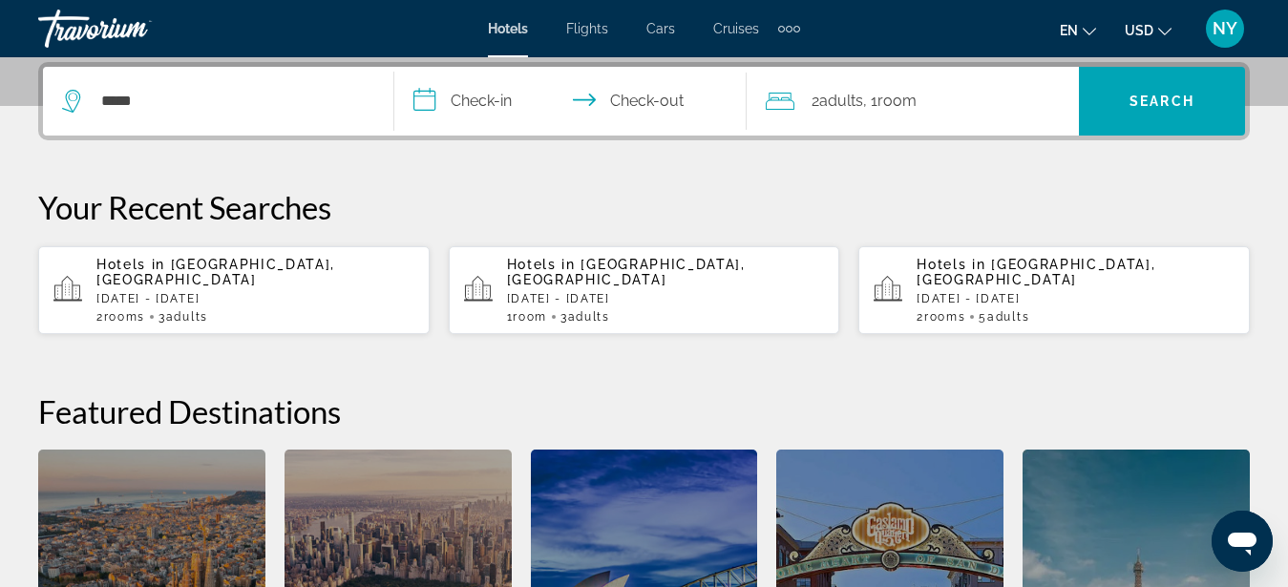
click at [159, 266] on span "Hotels in" at bounding box center [130, 264] width 69 height 15
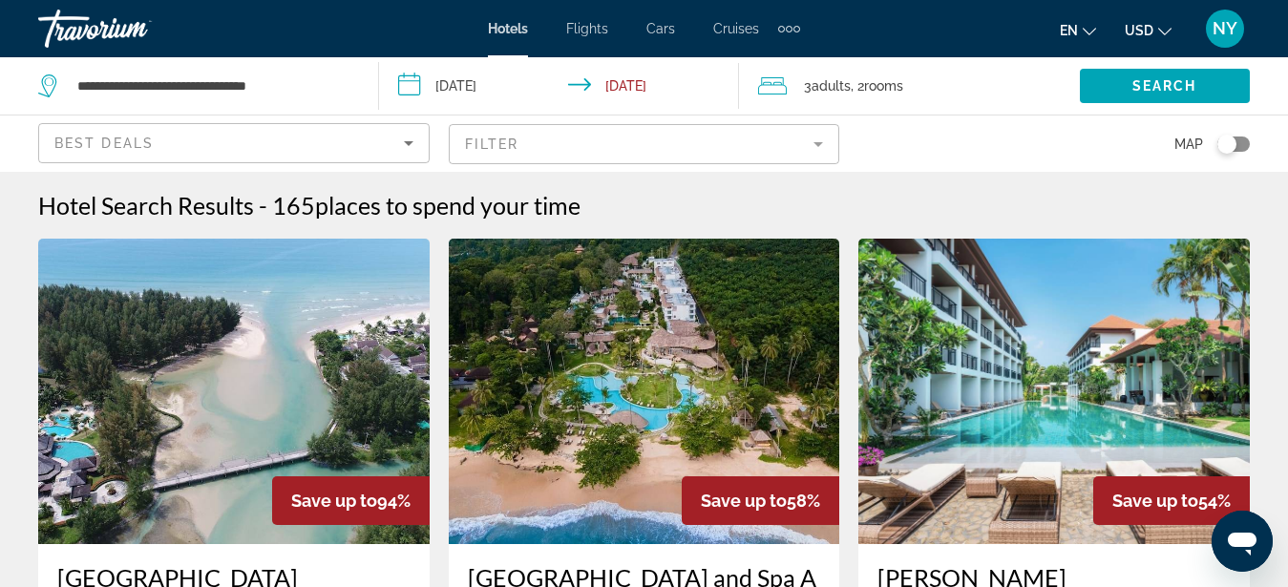
scroll to position [389, 0]
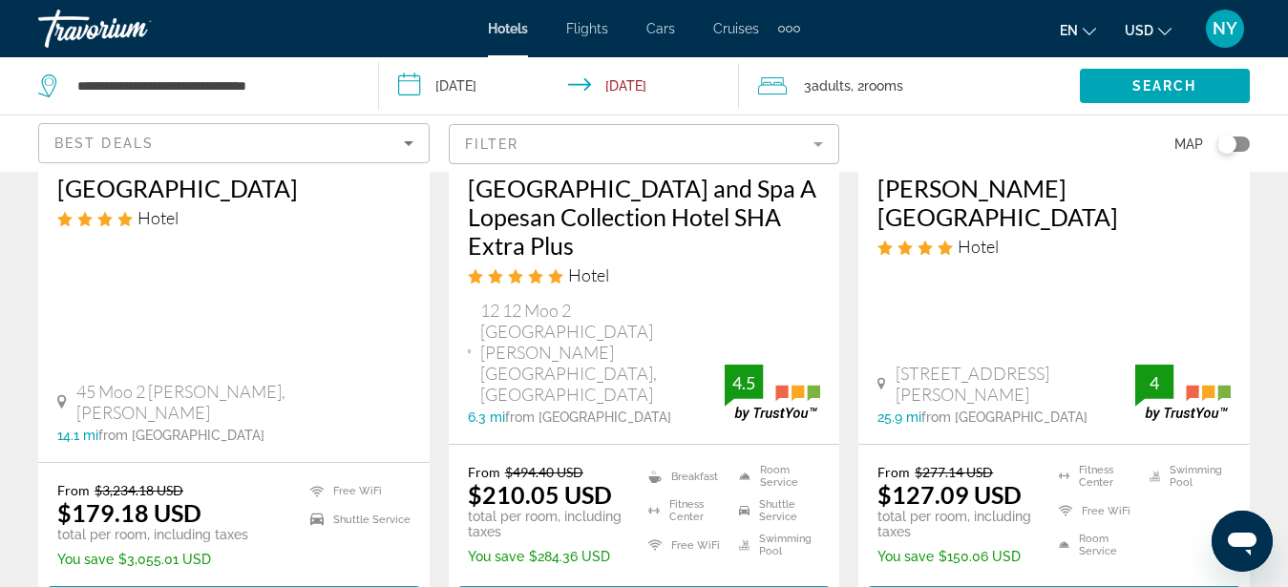
click at [572, 195] on h3 "[GEOGRAPHIC_DATA] and Spa A Lopesan Collection Hotel SHA Extra Plus" at bounding box center [644, 217] width 353 height 86
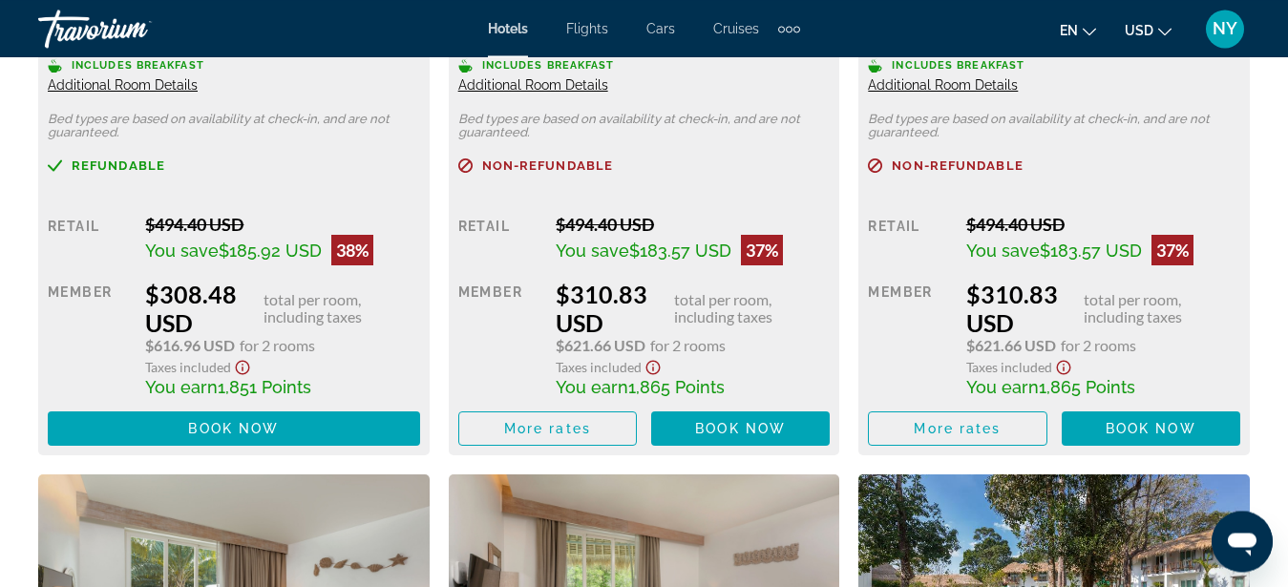
scroll to position [4965, 0]
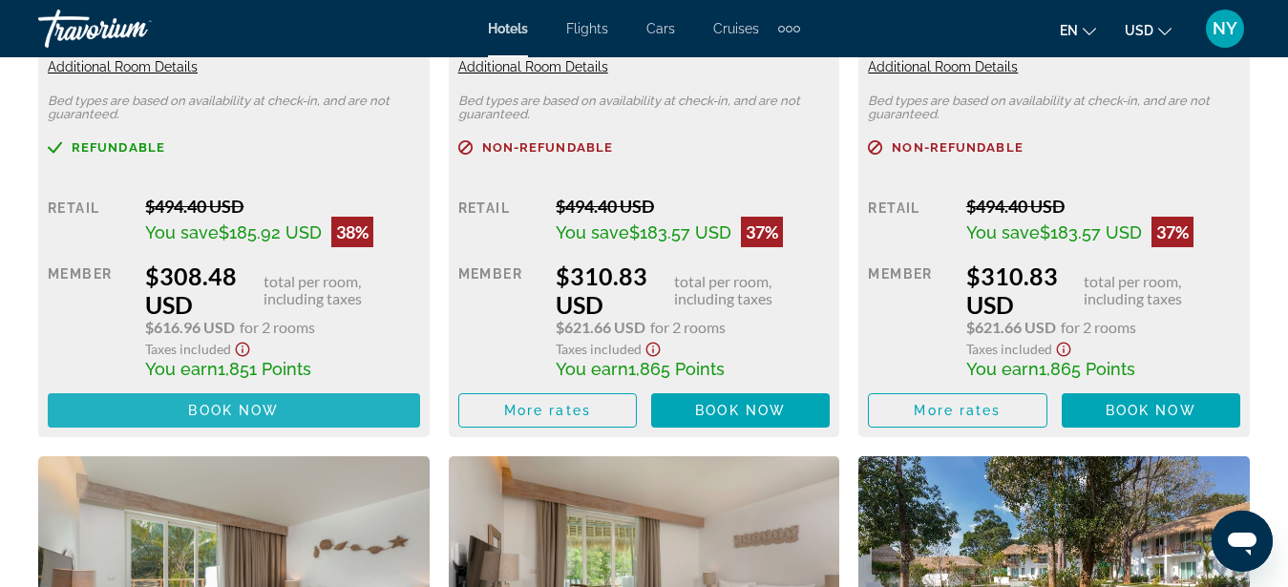
click at [273, 418] on span "Book now" at bounding box center [233, 410] width 91 height 15
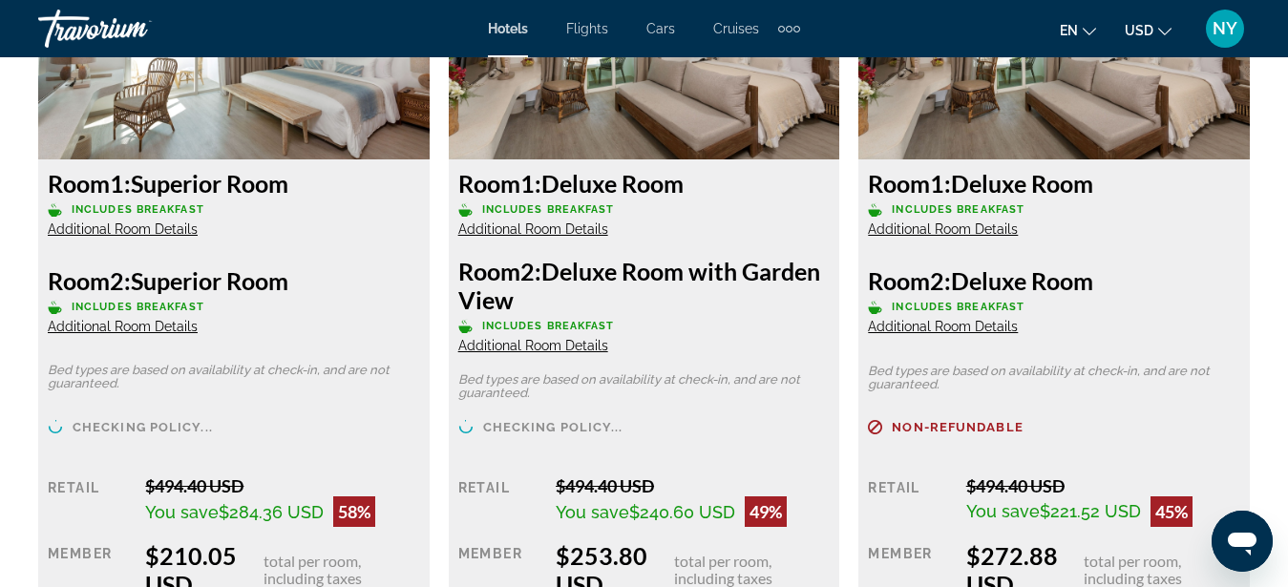
scroll to position [2629, 0]
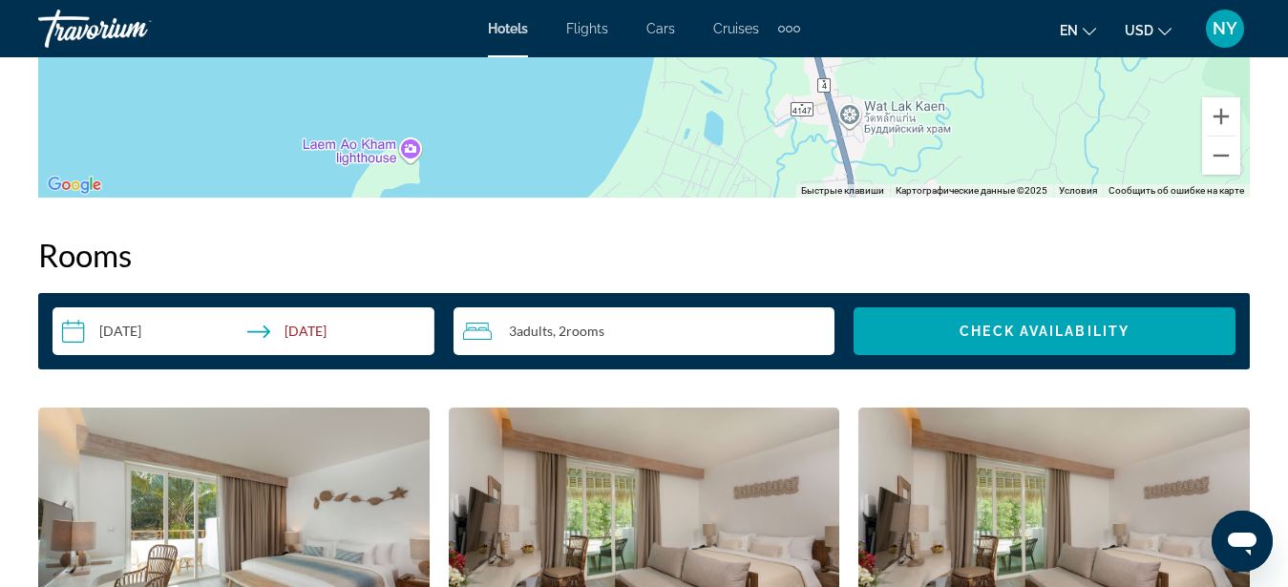
click at [820, 335] on div "3 Adult Adults , 2 Room rooms" at bounding box center [649, 331] width 372 height 23
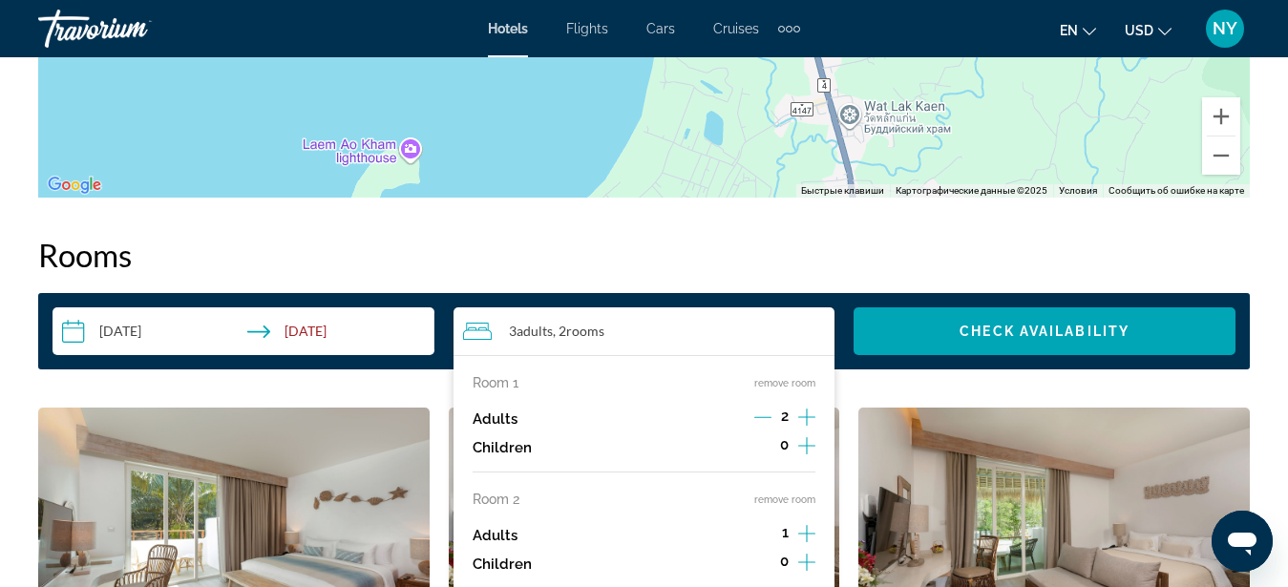
click at [810, 415] on icon "Increment adults" at bounding box center [806, 417] width 17 height 23
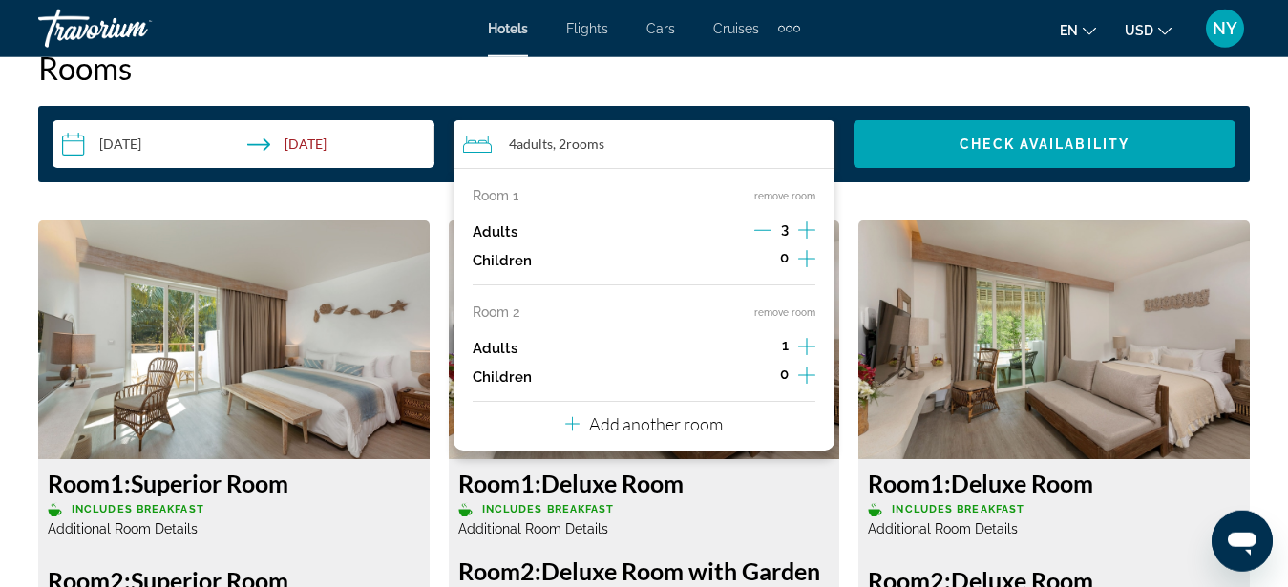
scroll to position [2823, 0]
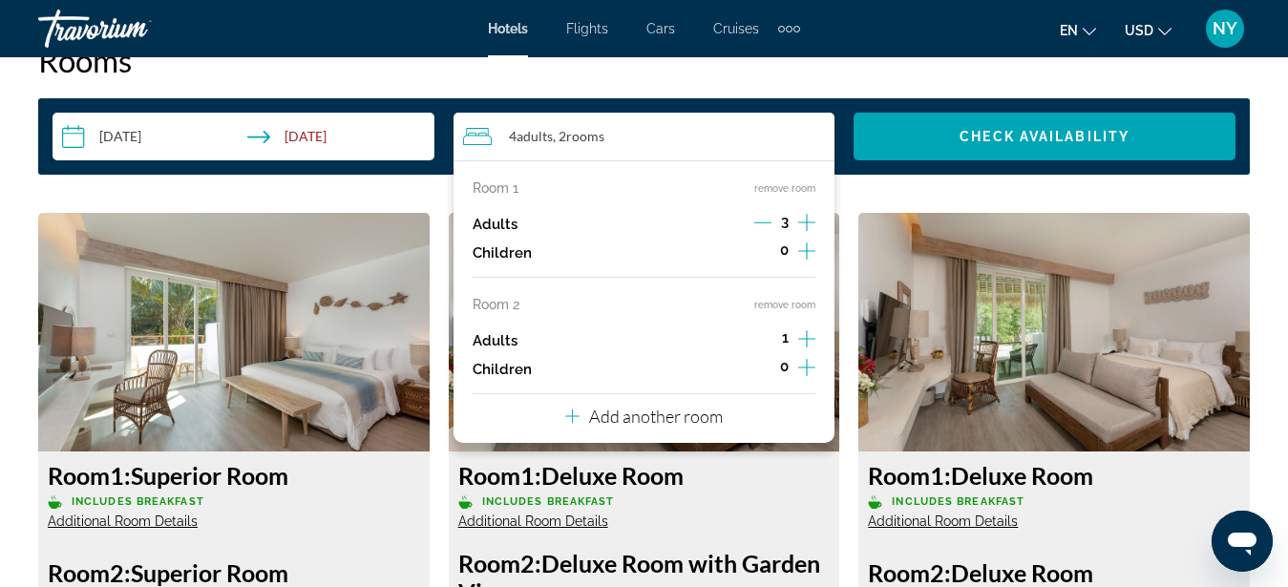
click at [773, 304] on button "remove room" at bounding box center [784, 305] width 61 height 12
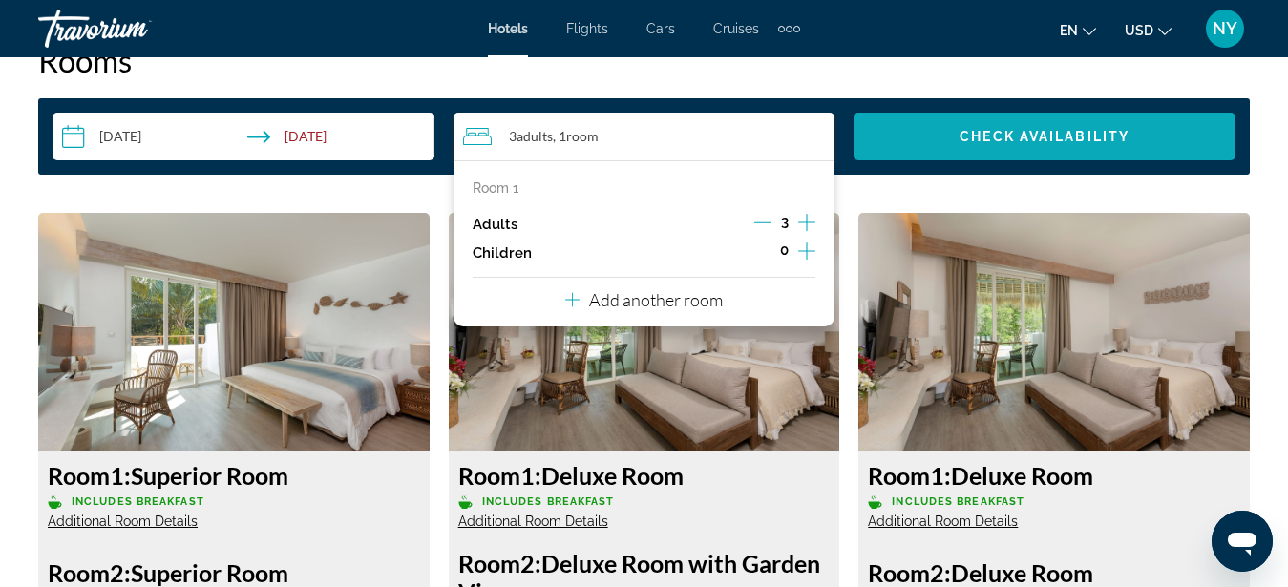
click at [1001, 133] on span "Check Availability" at bounding box center [1044, 136] width 170 height 15
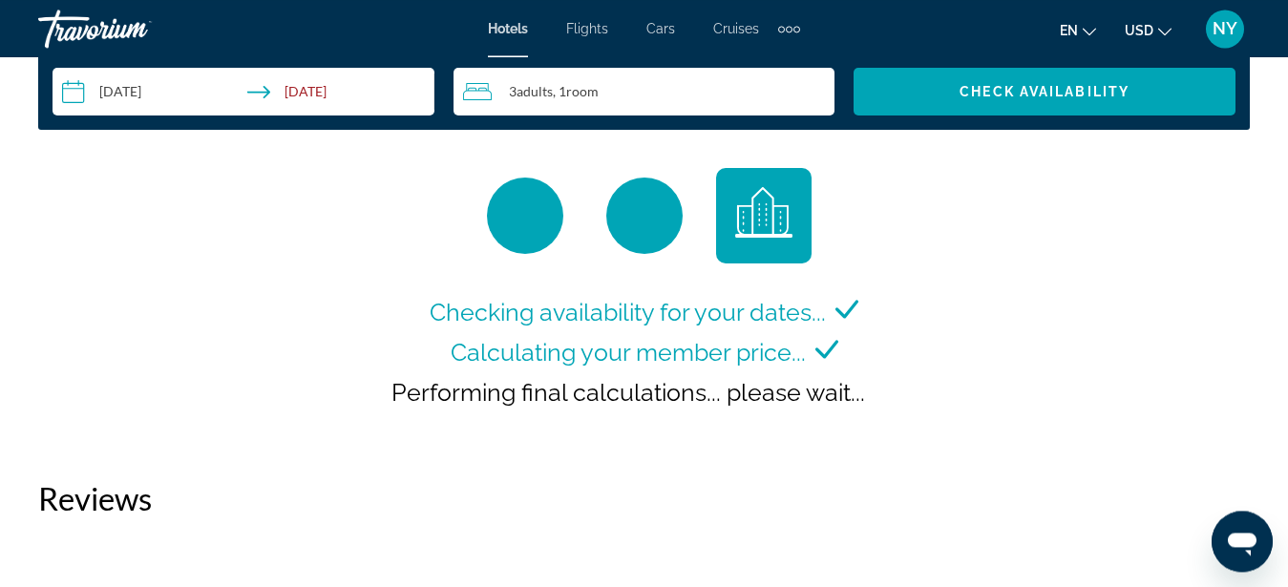
scroll to position [3018, 0]
